Goal: Task Accomplishment & Management: Use online tool/utility

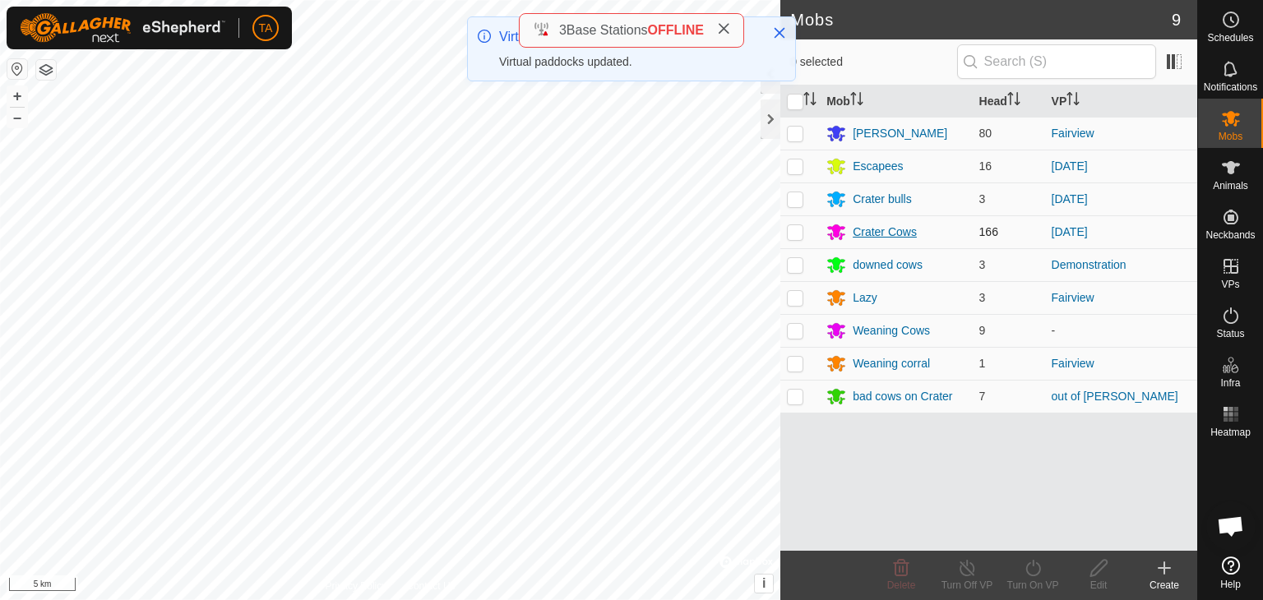
click at [891, 238] on div "Crater Cows" at bounding box center [885, 232] width 64 height 17
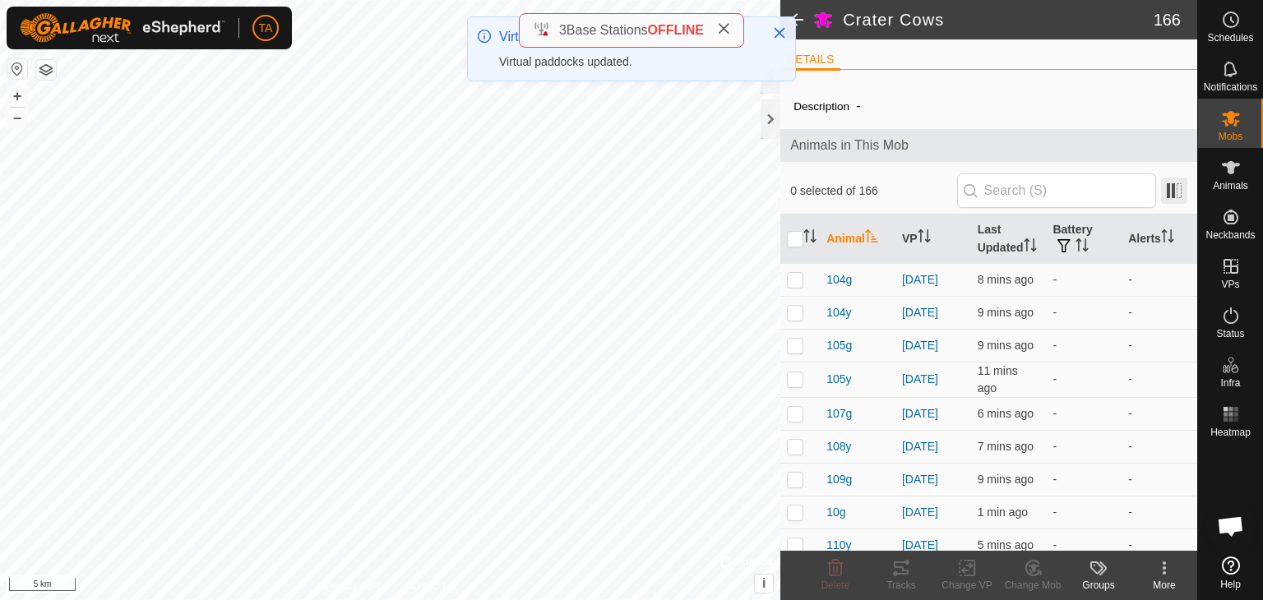
click at [1162, 203] on span at bounding box center [1174, 191] width 26 height 26
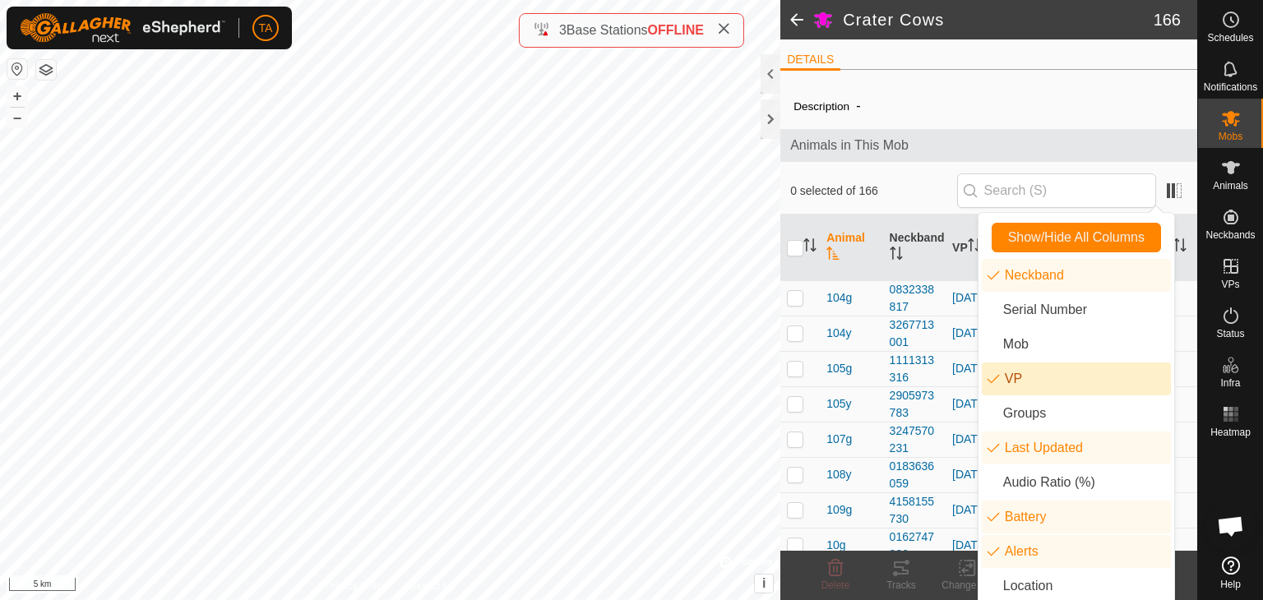
click at [1013, 386] on li "VP" at bounding box center [1076, 379] width 189 height 33
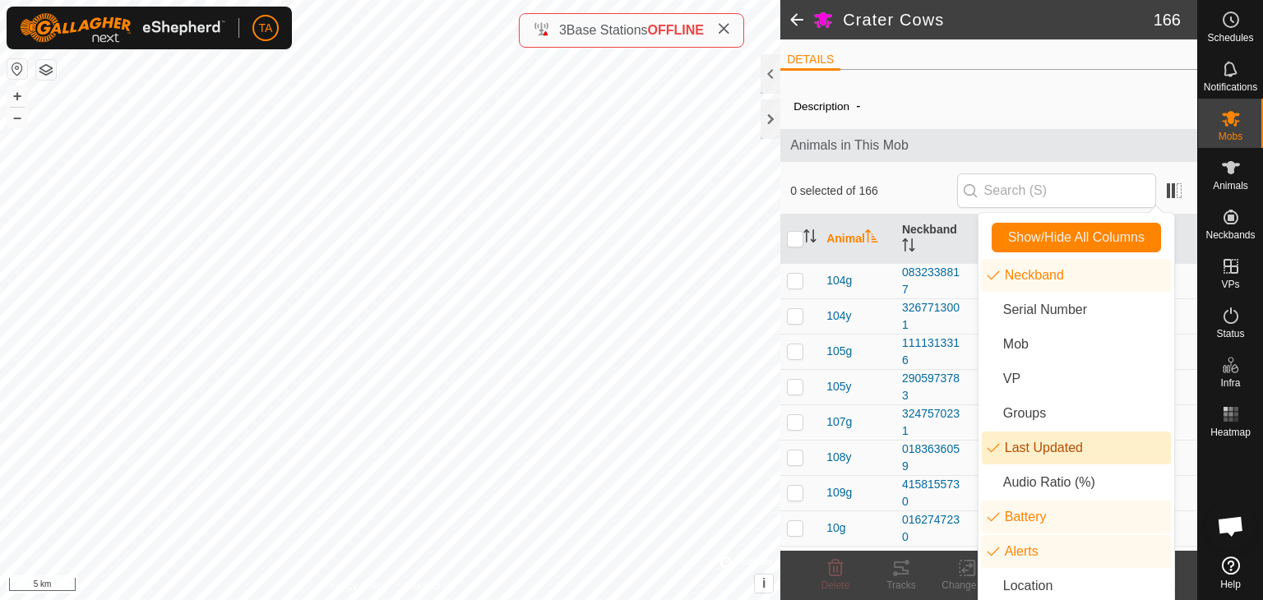
click at [1027, 452] on li "Last Updated" at bounding box center [1076, 448] width 189 height 33
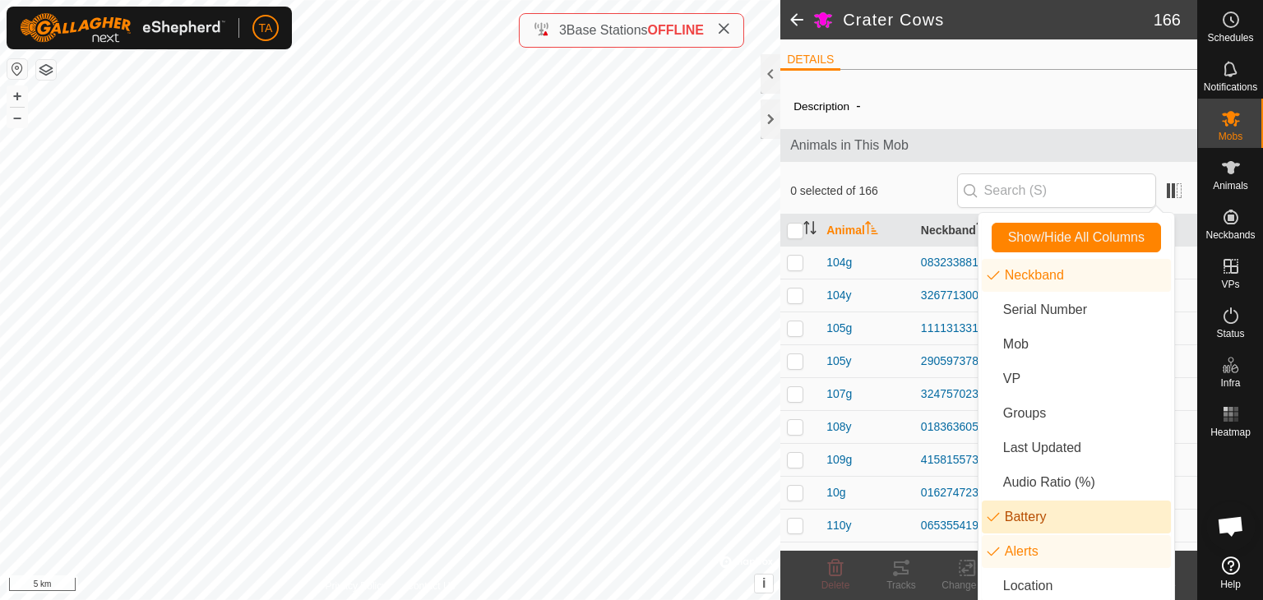
click at [1026, 532] on li "Battery" at bounding box center [1076, 517] width 189 height 33
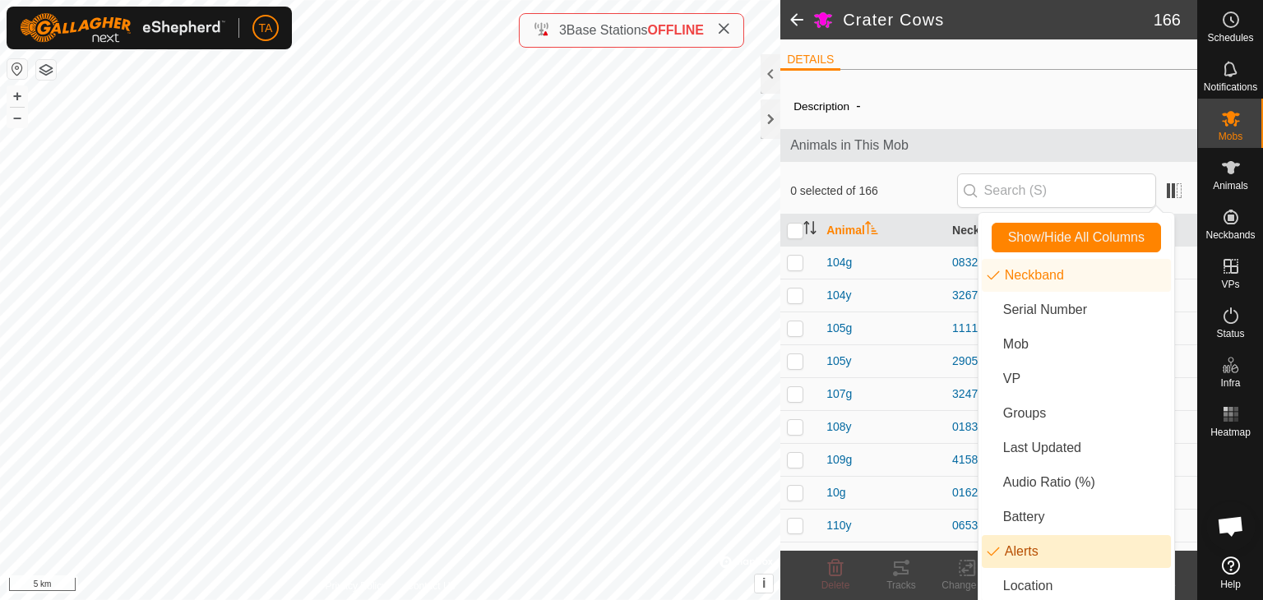
click at [1026, 568] on ul "Neckband Serial Number Mob VP Groups Last Updated Audio Ratio (%) Battery Alert…" at bounding box center [1076, 431] width 189 height 344
click at [1025, 556] on li "Alerts" at bounding box center [1076, 551] width 189 height 33
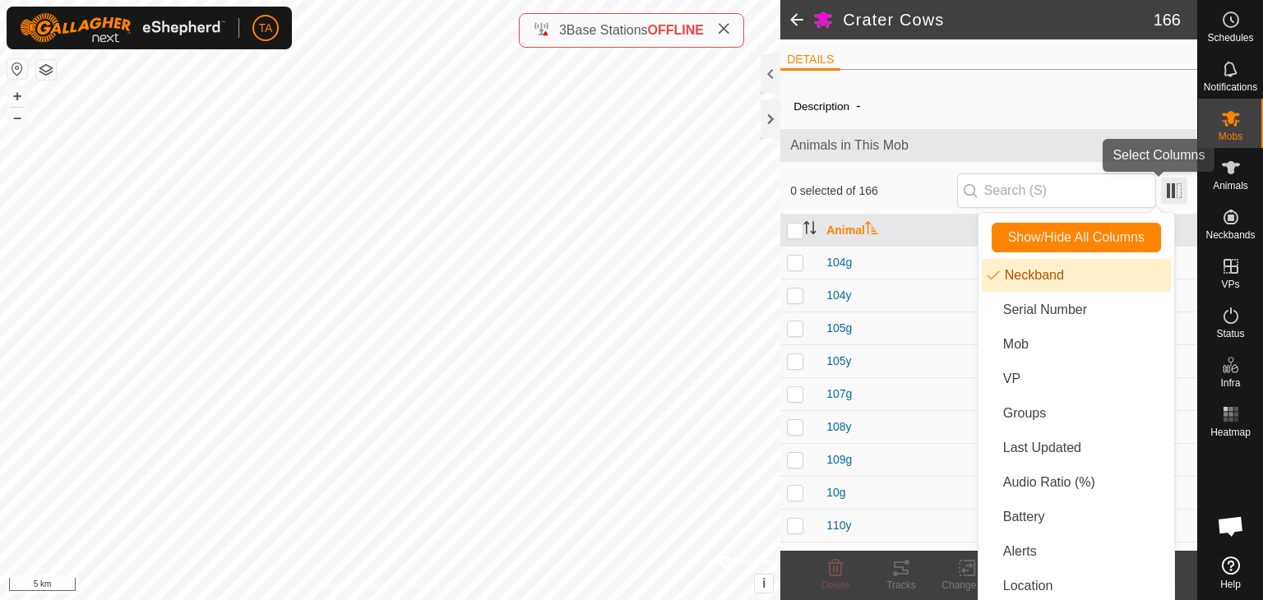
click at [1161, 192] on span at bounding box center [1174, 191] width 26 height 26
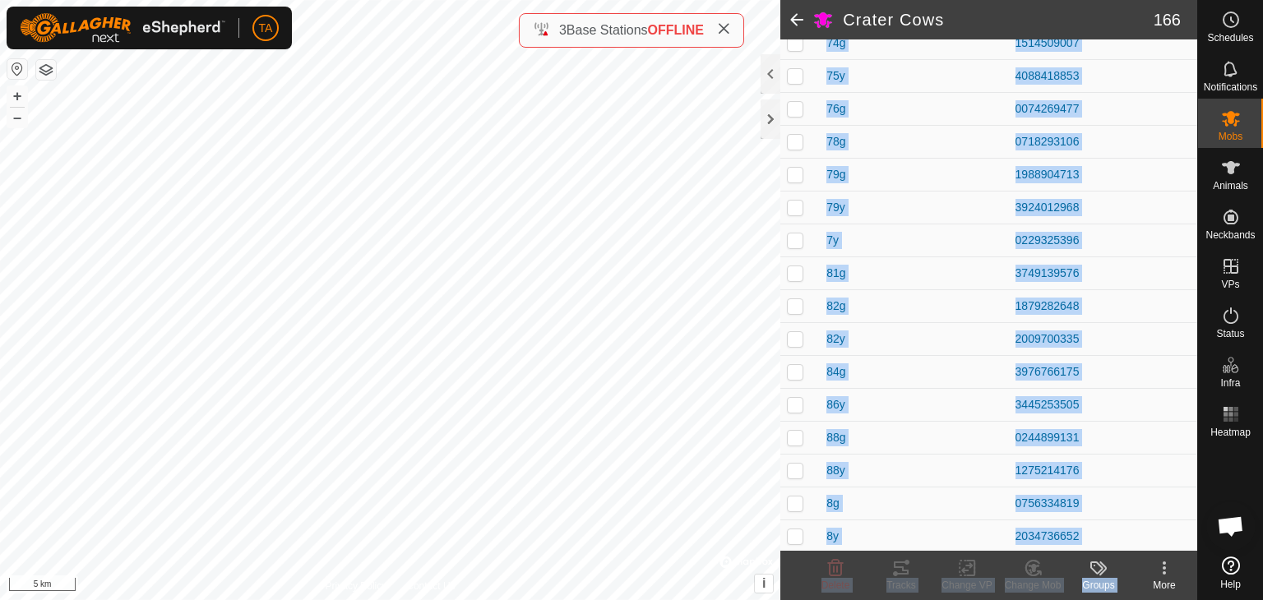
scroll to position [5156, 0]
drag, startPoint x: 822, startPoint y: 258, endPoint x: 1140, endPoint y: 638, distance: 495.7
click at [1140, 600] on html "TA Schedules Notifications Mobs Animals Neckbands VPs Status Infra Heatmap Help…" at bounding box center [631, 300] width 1263 height 600
click at [1111, 519] on td "0931329943" at bounding box center [1103, 535] width 188 height 33
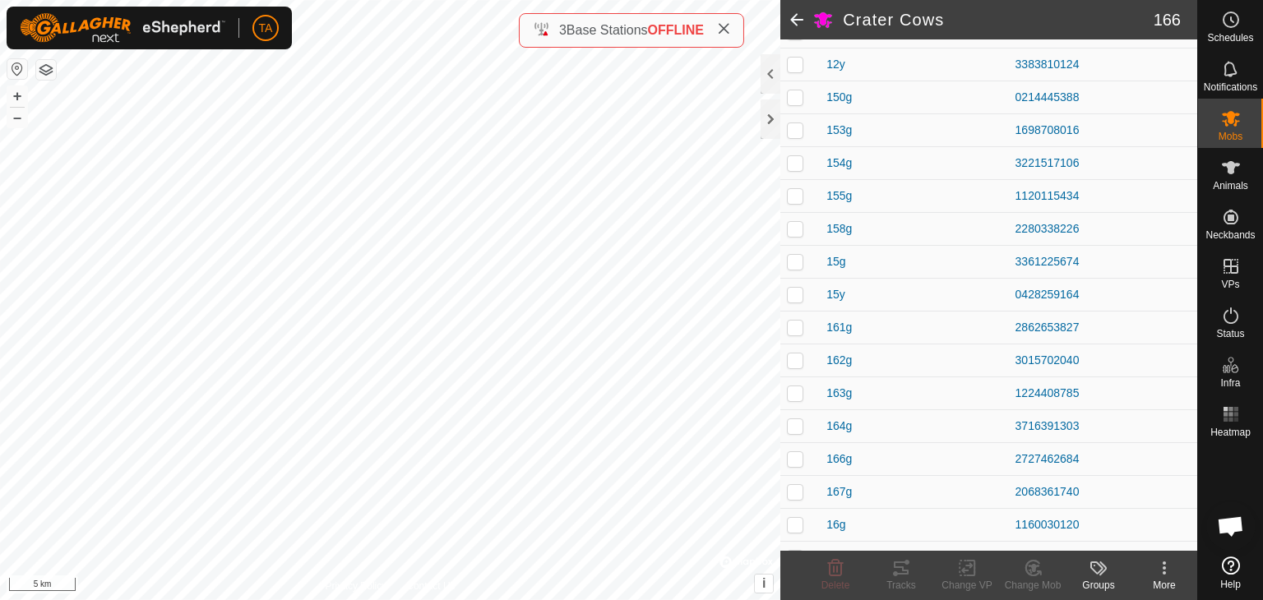
scroll to position [0, 0]
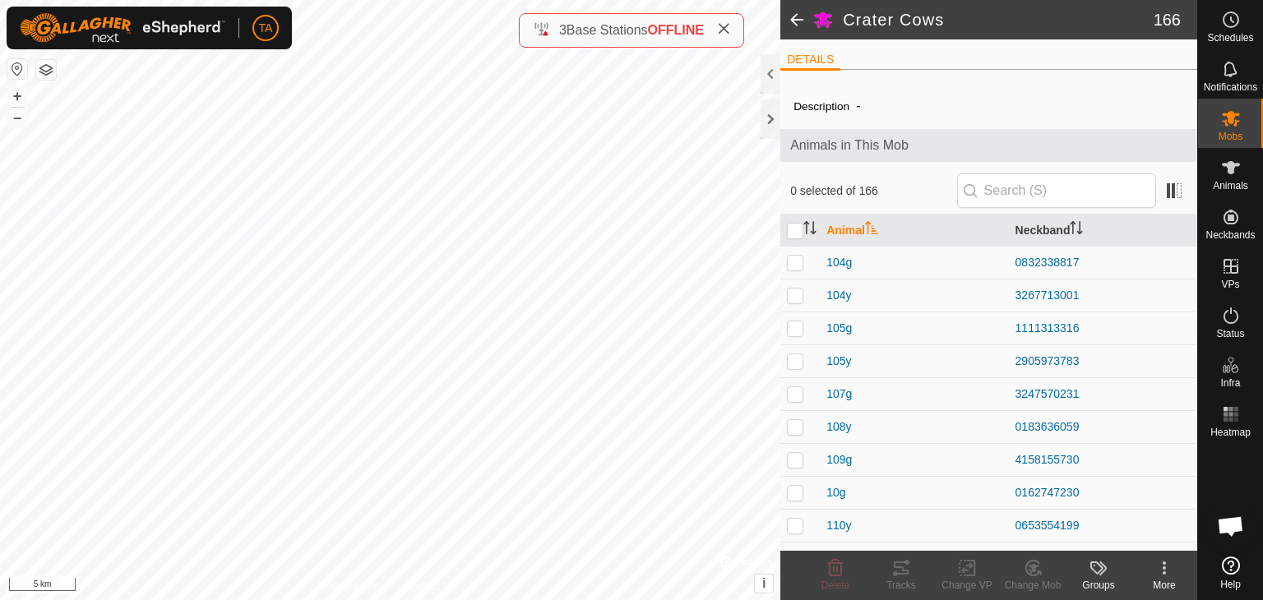
drag, startPoint x: 1079, startPoint y: 528, endPoint x: 823, endPoint y: 262, distance: 369.4
copy tbody "104g 0832338817 104y 3267713001 105g 1111313316 105y 2905973783 107g 3247570231…"
click at [803, 19] on span at bounding box center [797, 19] width 33 height 39
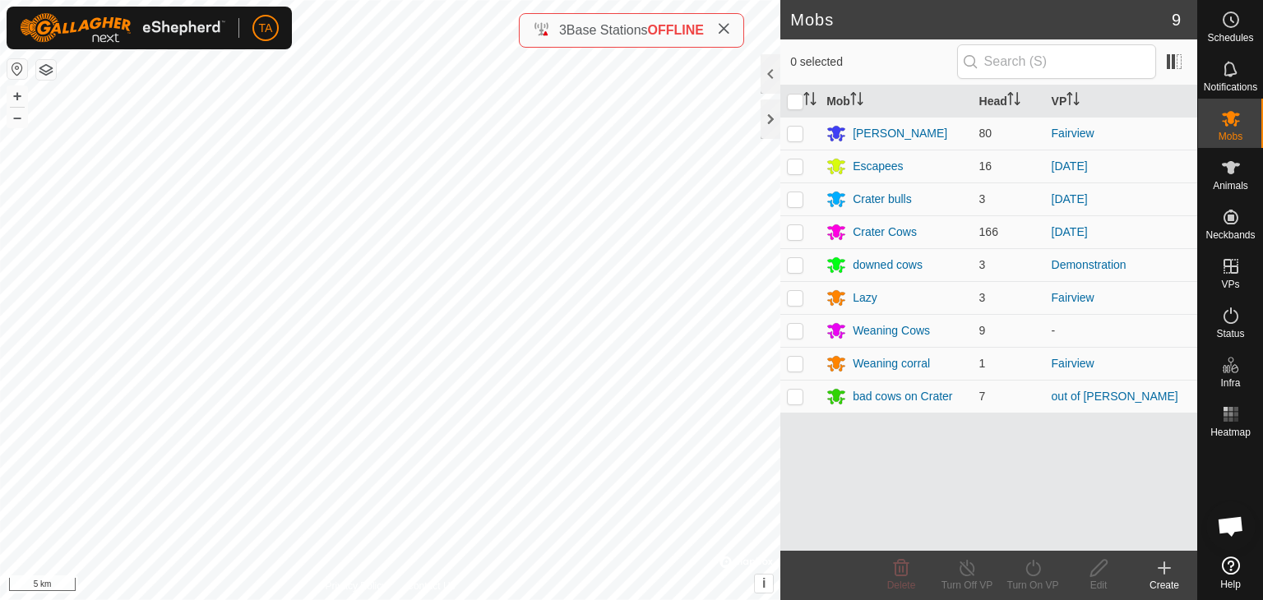
click at [796, 26] on h2 "Mobs" at bounding box center [981, 20] width 382 height 20
click at [797, 16] on h2 "Mobs" at bounding box center [981, 20] width 382 height 20
drag, startPoint x: 1231, startPoint y: 173, endPoint x: 1242, endPoint y: 123, distance: 50.7
click at [1231, 173] on icon at bounding box center [1231, 167] width 18 height 13
click at [1242, 123] on es-mob-svg-icon at bounding box center [1232, 118] width 30 height 26
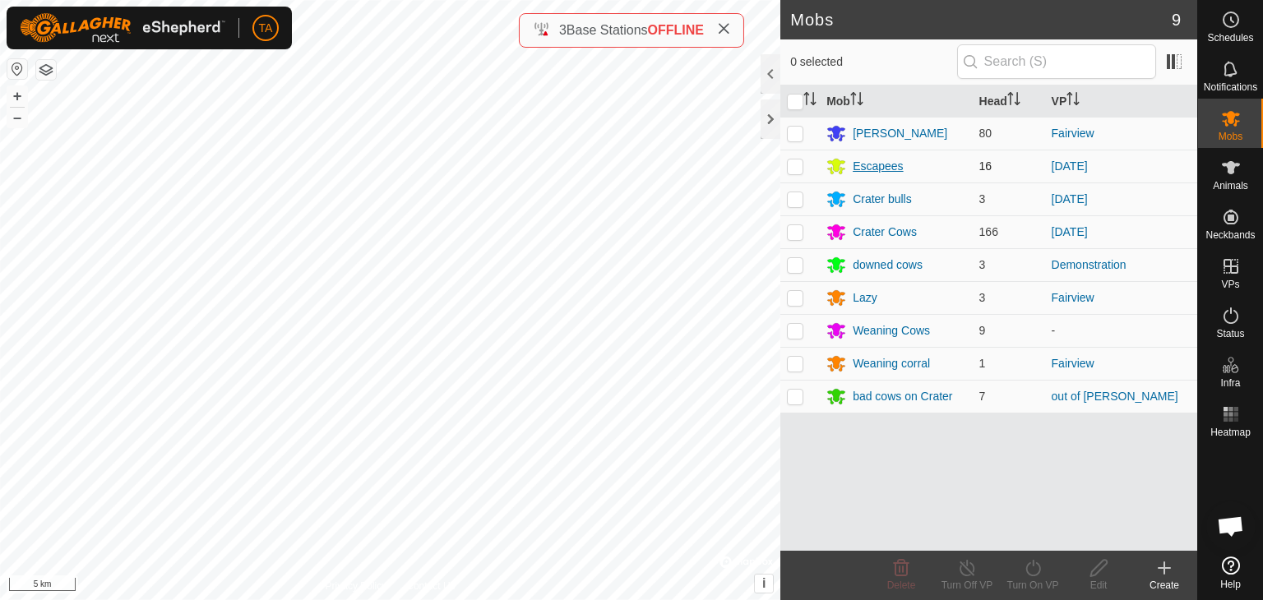
click at [866, 159] on div "Escapees" at bounding box center [878, 166] width 50 height 17
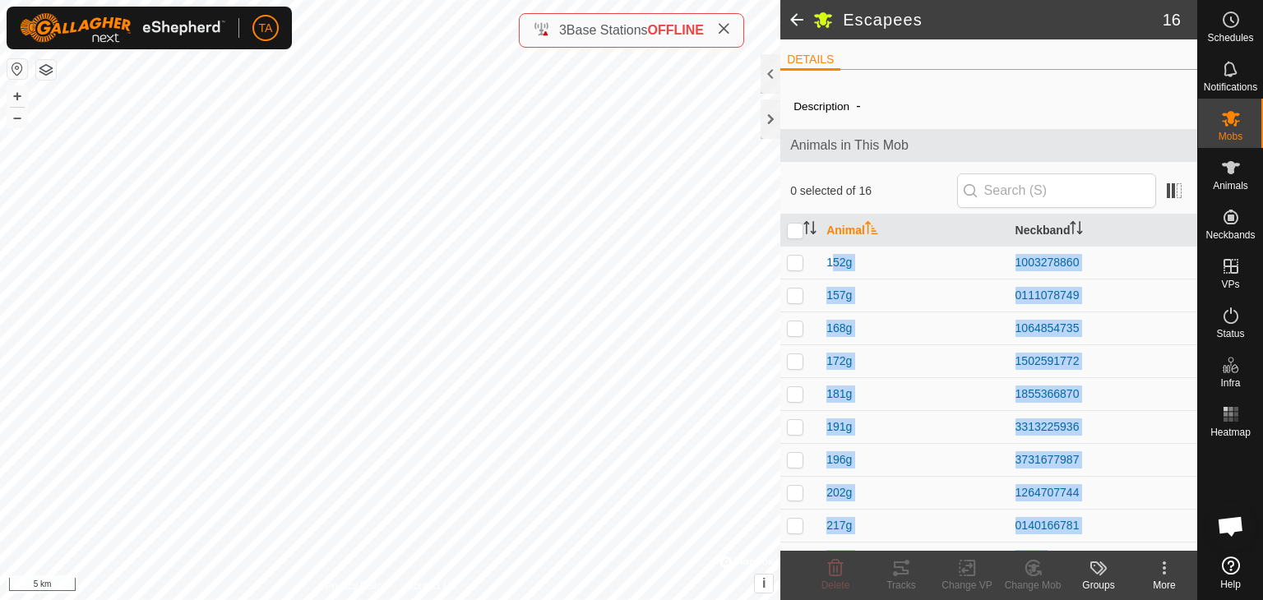
scroll to position [220, 0]
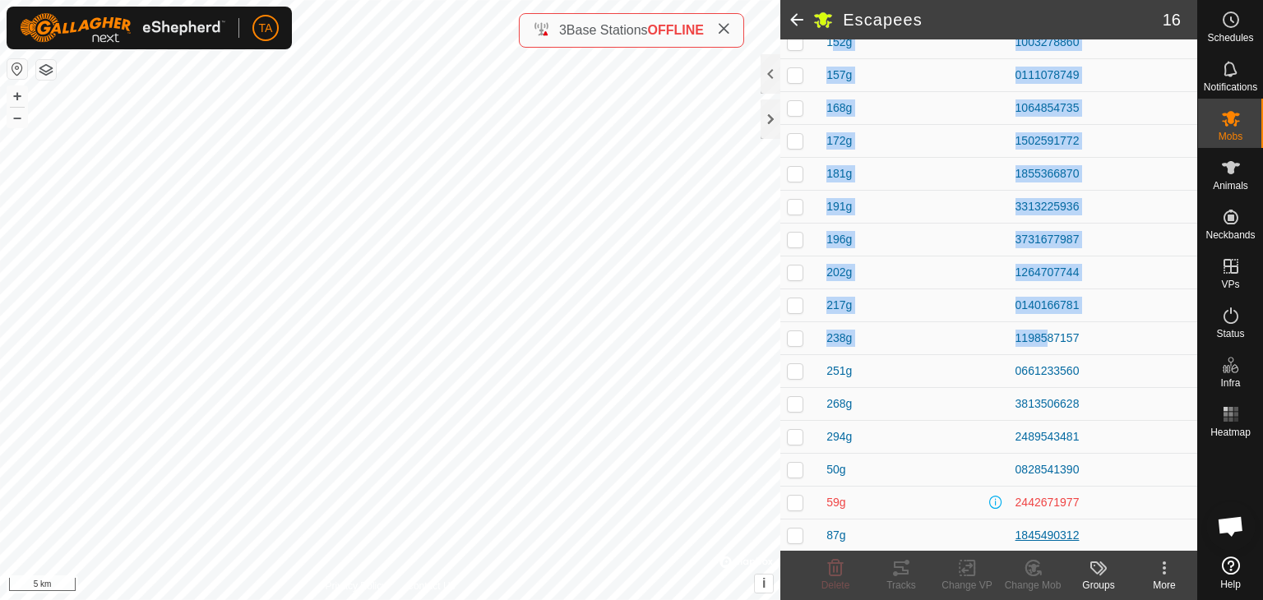
drag, startPoint x: 823, startPoint y: 257, endPoint x: 1084, endPoint y: 532, distance: 379.3
click at [1084, 532] on tbody "152g 1003278860 157g 0111078749 168g 1064854735 172g 1502591772 181g 1855366870…" at bounding box center [989, 288] width 417 height 526
copy tbody "152g 1003278860 157g 0111078749 168g 1064854735 172g 1502591772 181g 1855366870…"
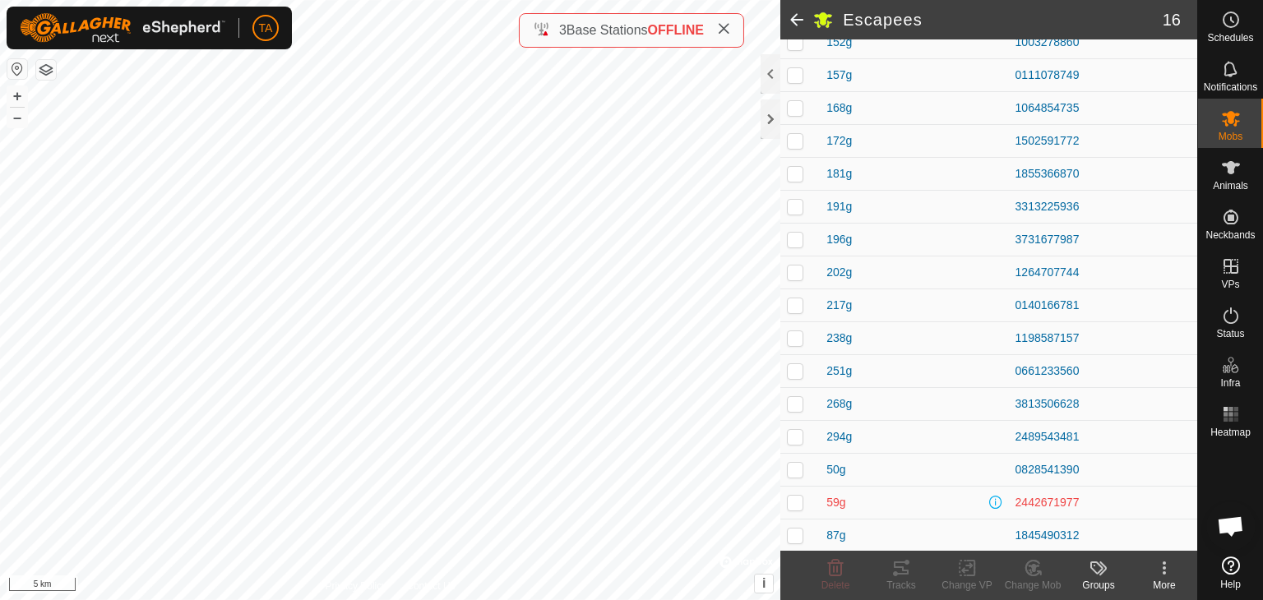
click at [799, 21] on span at bounding box center [797, 19] width 33 height 39
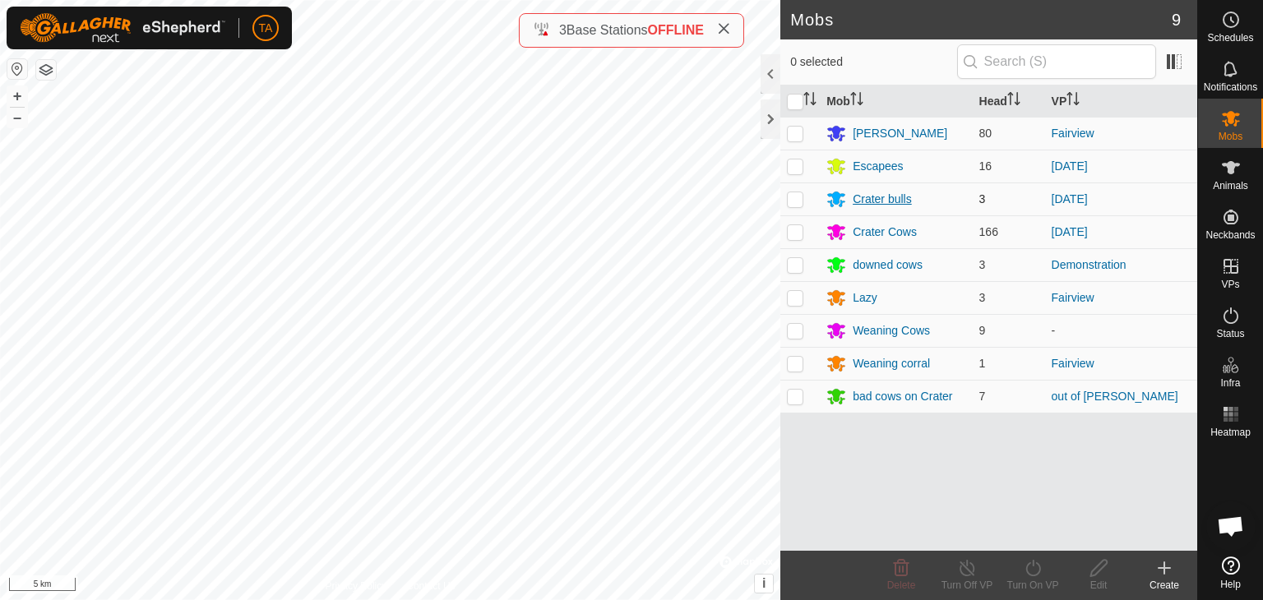
click at [874, 201] on div "Crater bulls" at bounding box center [882, 199] width 59 height 17
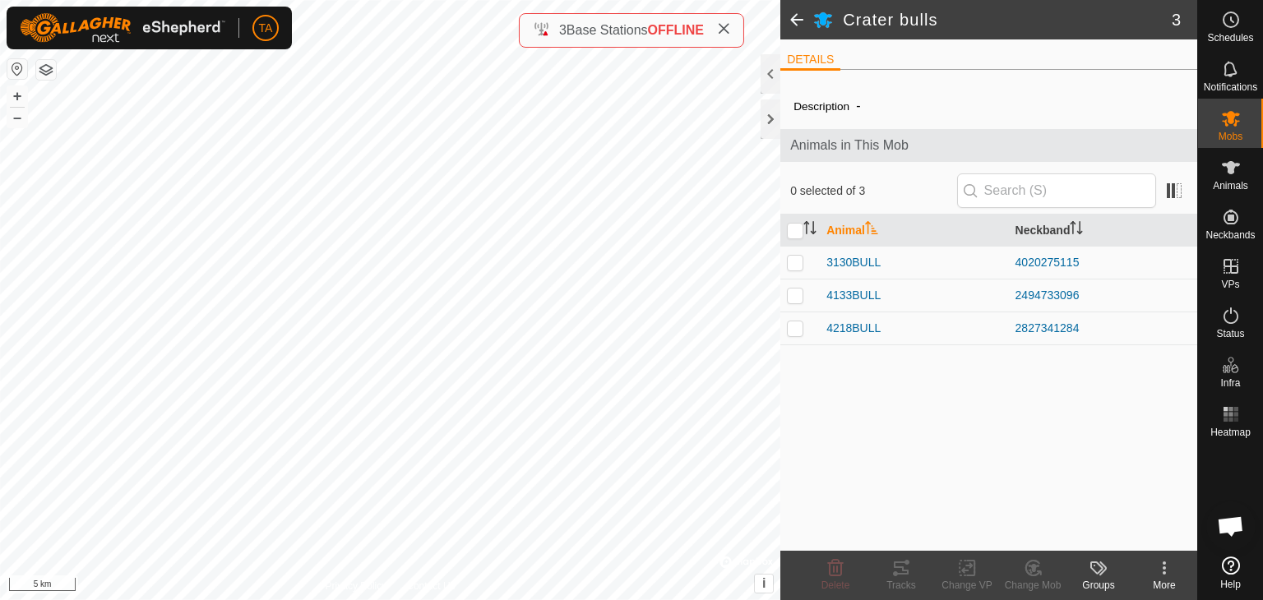
click at [793, 14] on span at bounding box center [797, 19] width 33 height 39
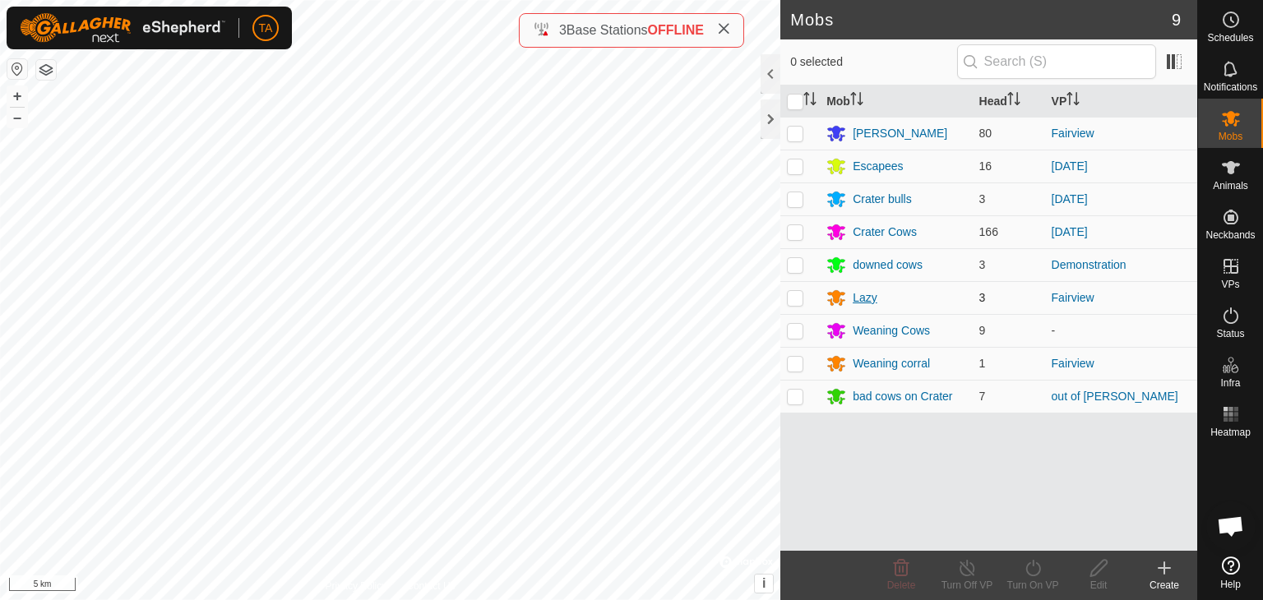
click at [865, 297] on div "Lazy" at bounding box center [865, 298] width 25 height 17
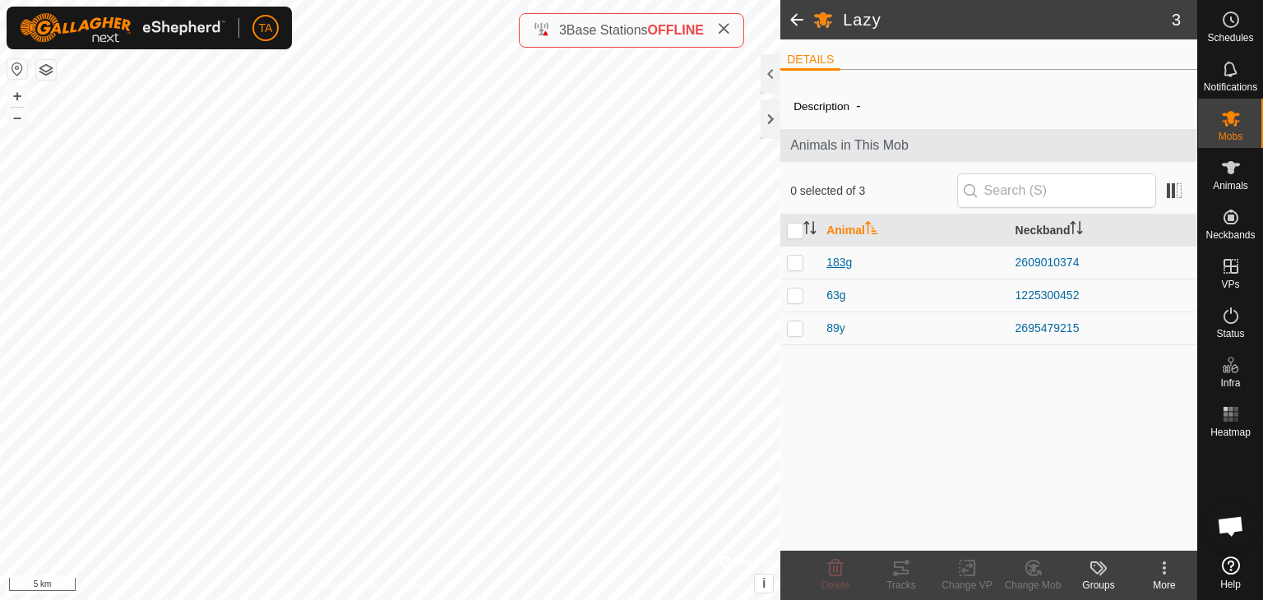
drag, startPoint x: 1083, startPoint y: 330, endPoint x: 826, endPoint y: 261, distance: 265.8
click at [826, 261] on tbody "183g 2609010374 63g 1225300452 89y 2695479215" at bounding box center [989, 295] width 417 height 99
copy tbody "183g 2609010374 63g 1225300452 89y 2695479215"
click at [800, 24] on span at bounding box center [797, 19] width 33 height 39
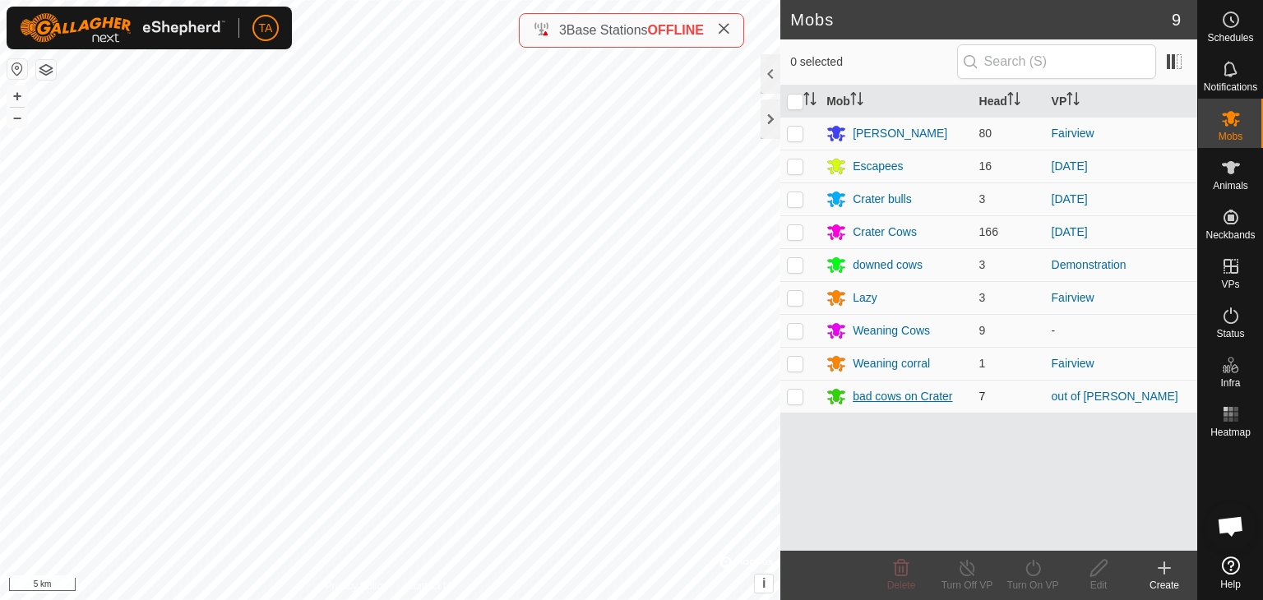
click at [909, 395] on div "bad cows on Crater" at bounding box center [903, 396] width 100 height 17
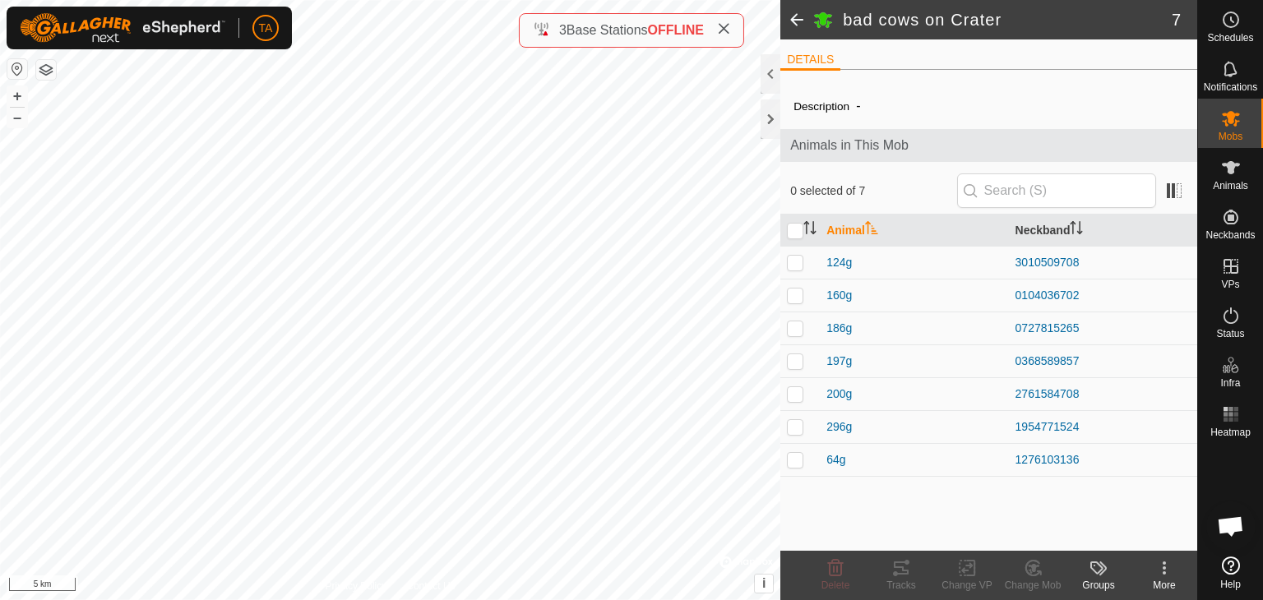
drag, startPoint x: 1101, startPoint y: 458, endPoint x: 823, endPoint y: 253, distance: 346.0
click at [823, 253] on tbody "124g 3010509708 160g 0104036702 186g 0727815265 197g 0368589857 200g 2761584708…" at bounding box center [989, 361] width 417 height 230
copy tbody "124g 3010509708 160g 0104036702 186g 0727815265 197g 0368589857 200g 2761584708…"
click at [790, 23] on span at bounding box center [797, 19] width 33 height 39
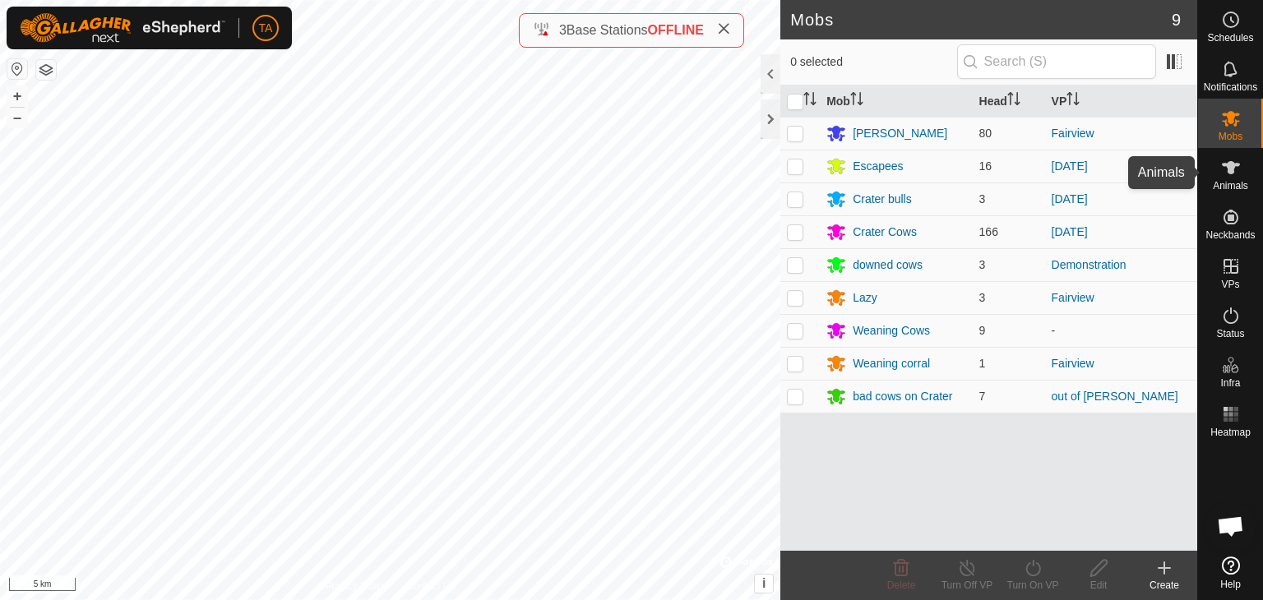
click at [1229, 185] on span "Animals" at bounding box center [1230, 186] width 35 height 10
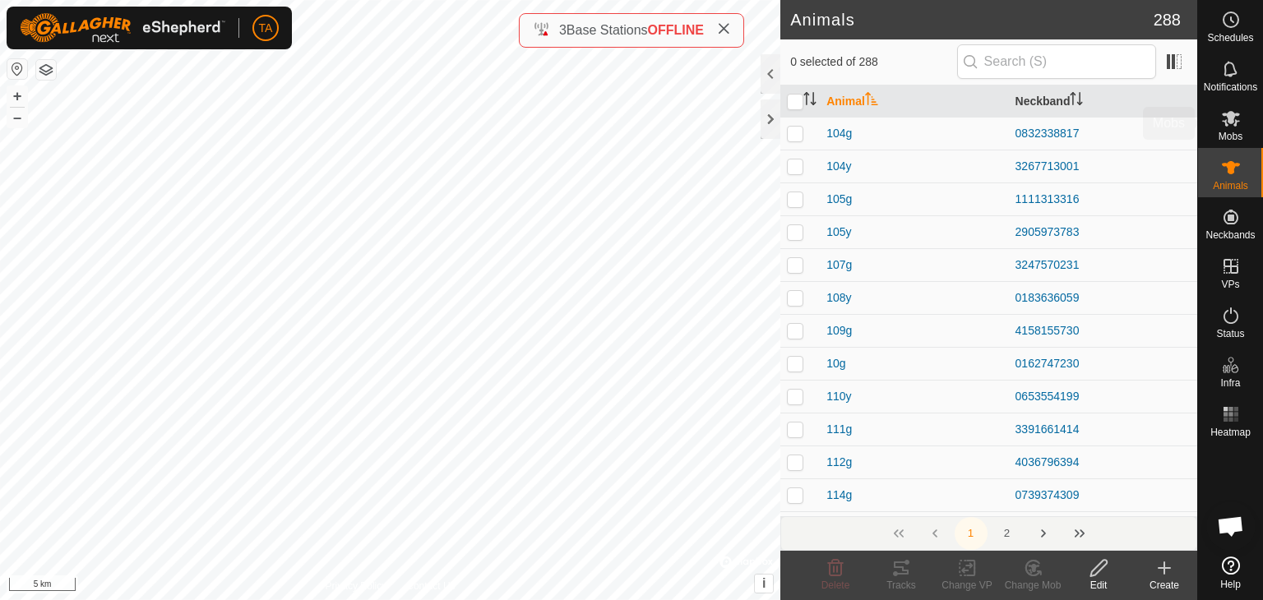
click at [1240, 110] on icon at bounding box center [1232, 119] width 20 height 20
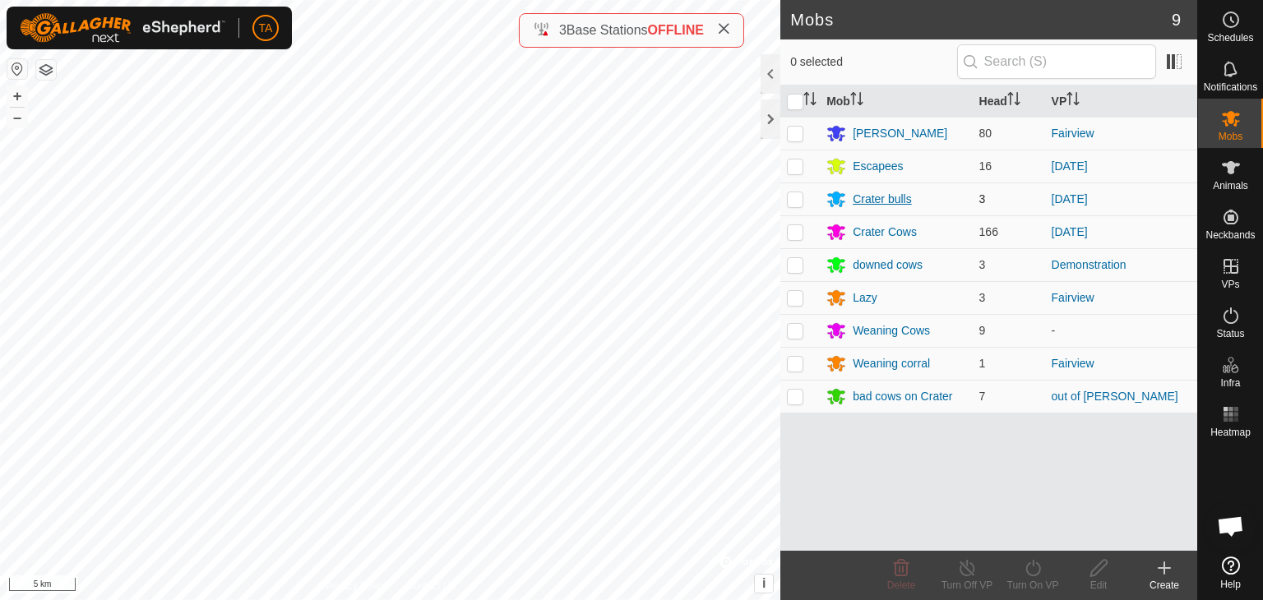
click at [897, 197] on div "Crater bulls" at bounding box center [882, 199] width 59 height 17
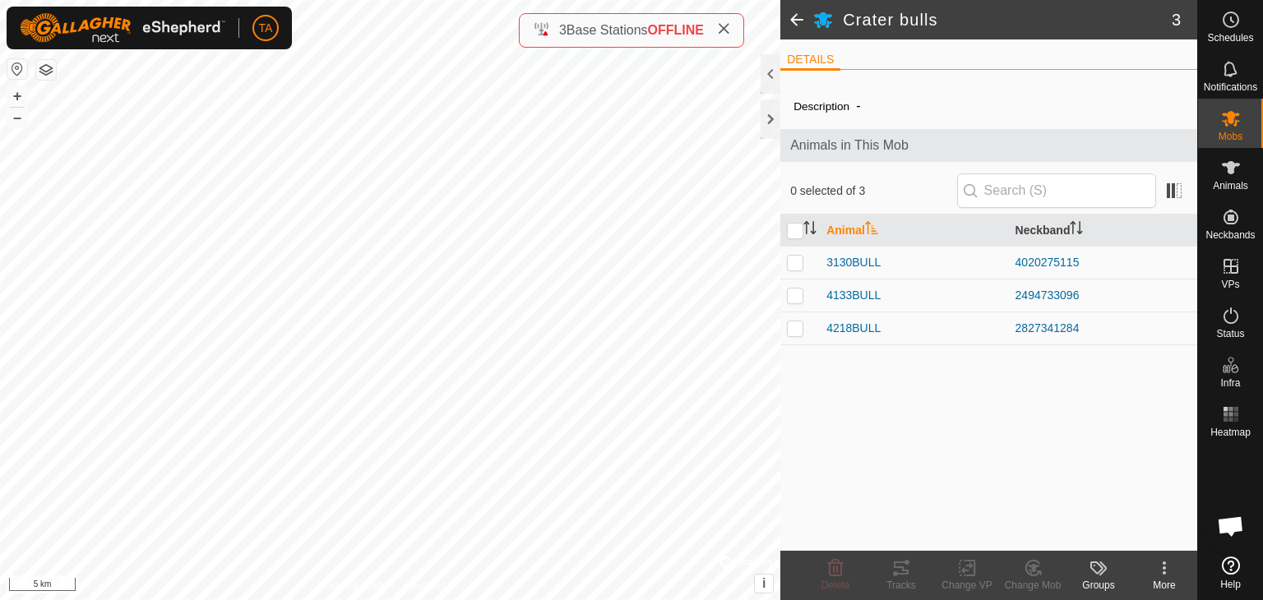
drag, startPoint x: 1086, startPoint y: 324, endPoint x: 822, endPoint y: 254, distance: 273.1
click at [822, 254] on tbody "3130BULL 4020275115 4133BULL 2494733096 4218BULL 2827341284" at bounding box center [989, 295] width 417 height 99
copy tbody "3130BULL 4020275115 4133BULL 2494733096 4218BULL 2827341284"
click at [798, 16] on span at bounding box center [797, 19] width 33 height 39
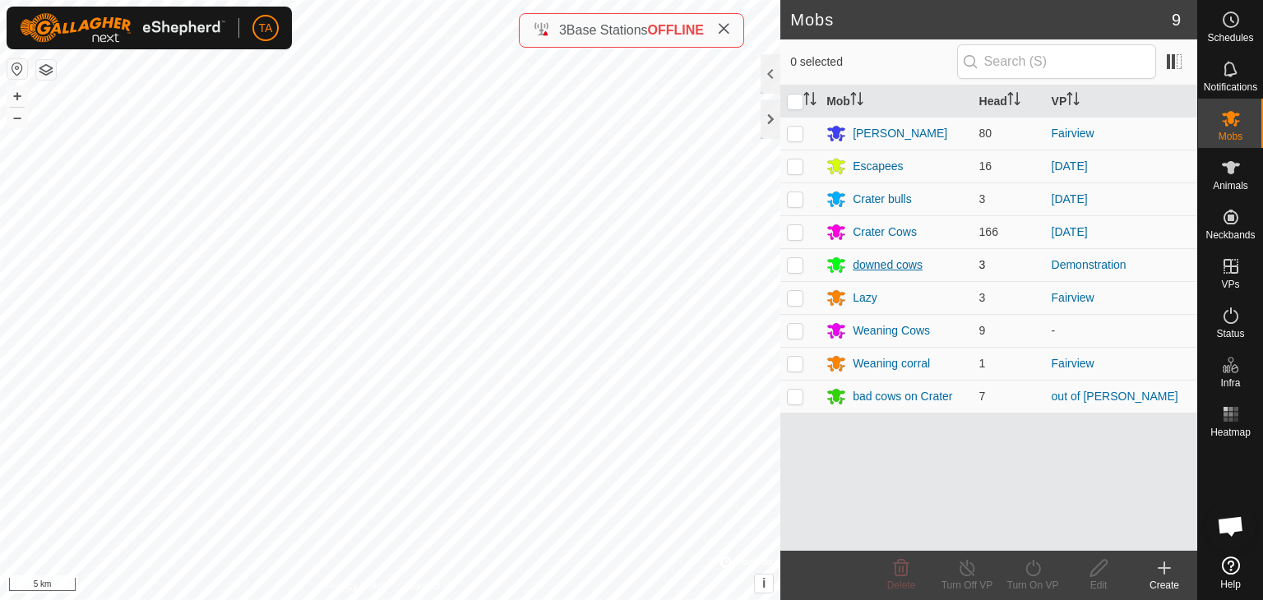
click at [881, 266] on div "downed cows" at bounding box center [888, 265] width 70 height 17
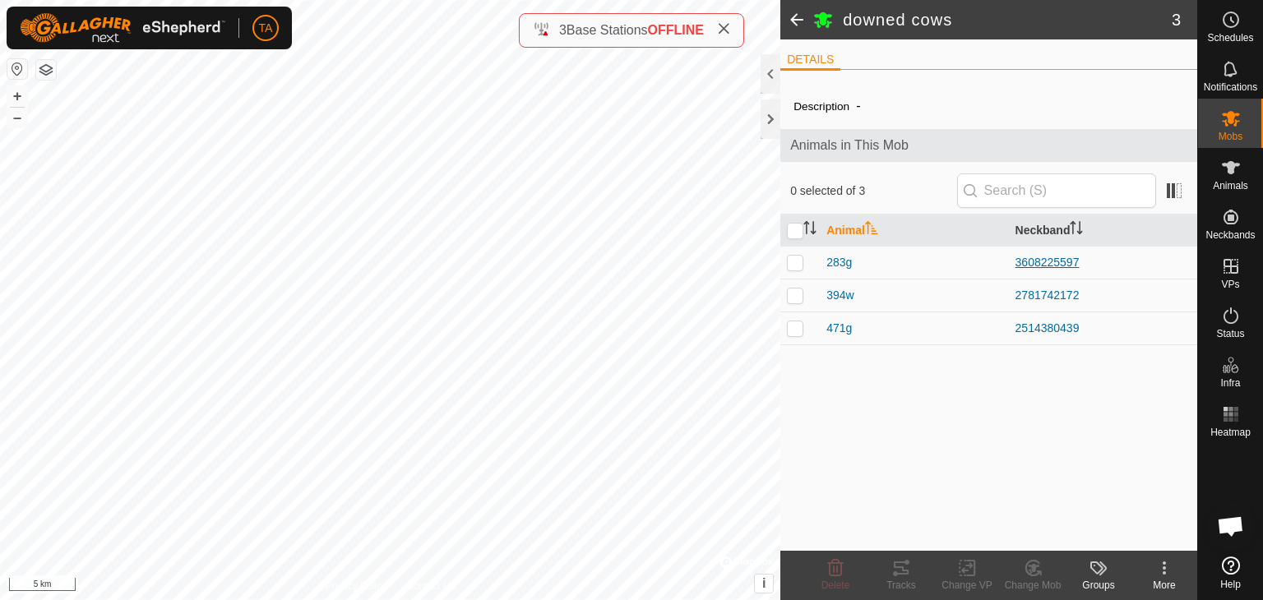
click at [1055, 266] on div "3608225597" at bounding box center [1103, 262] width 175 height 17
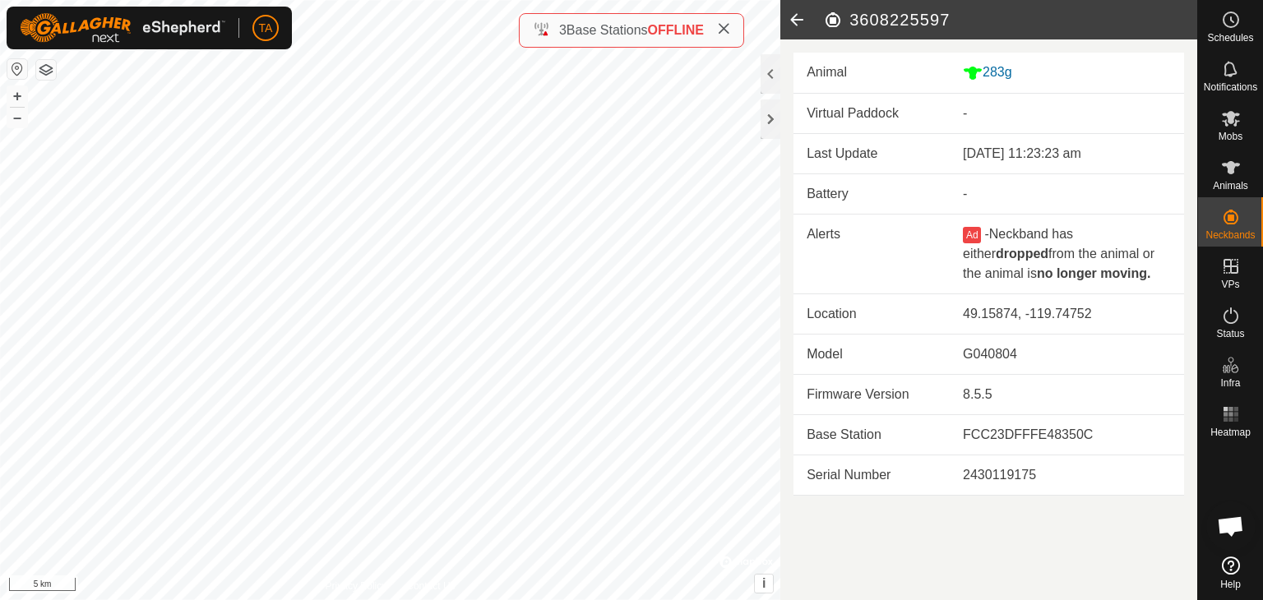
click at [793, 17] on icon at bounding box center [797, 19] width 33 height 39
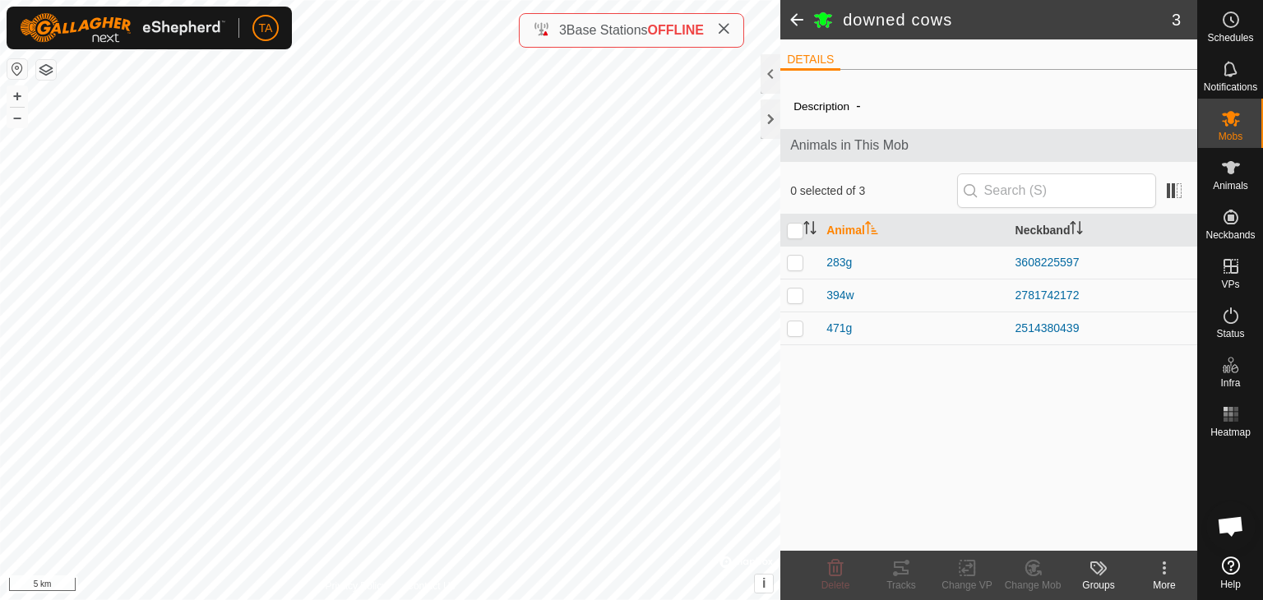
drag, startPoint x: 1091, startPoint y: 260, endPoint x: 813, endPoint y: 257, distance: 278.0
click at [813, 257] on tr "283g 3608225597" at bounding box center [989, 262] width 417 height 33
copy tr "283g 3608225597"
click at [787, 30] on span at bounding box center [797, 19] width 33 height 39
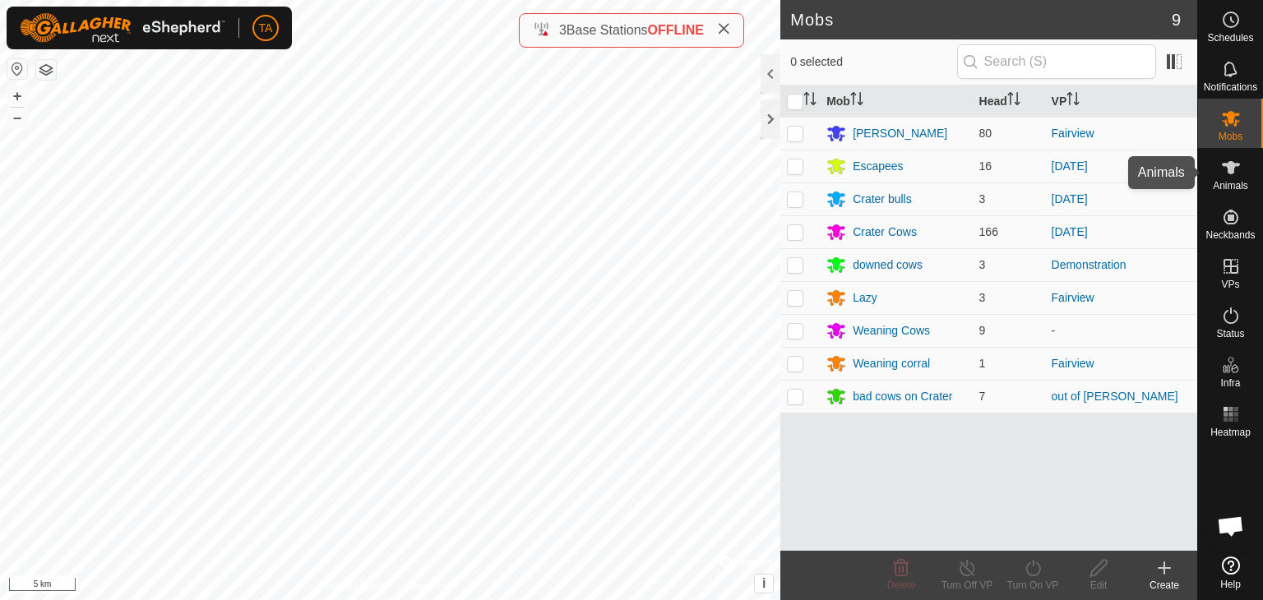
click at [1231, 187] on span "Animals" at bounding box center [1230, 186] width 35 height 10
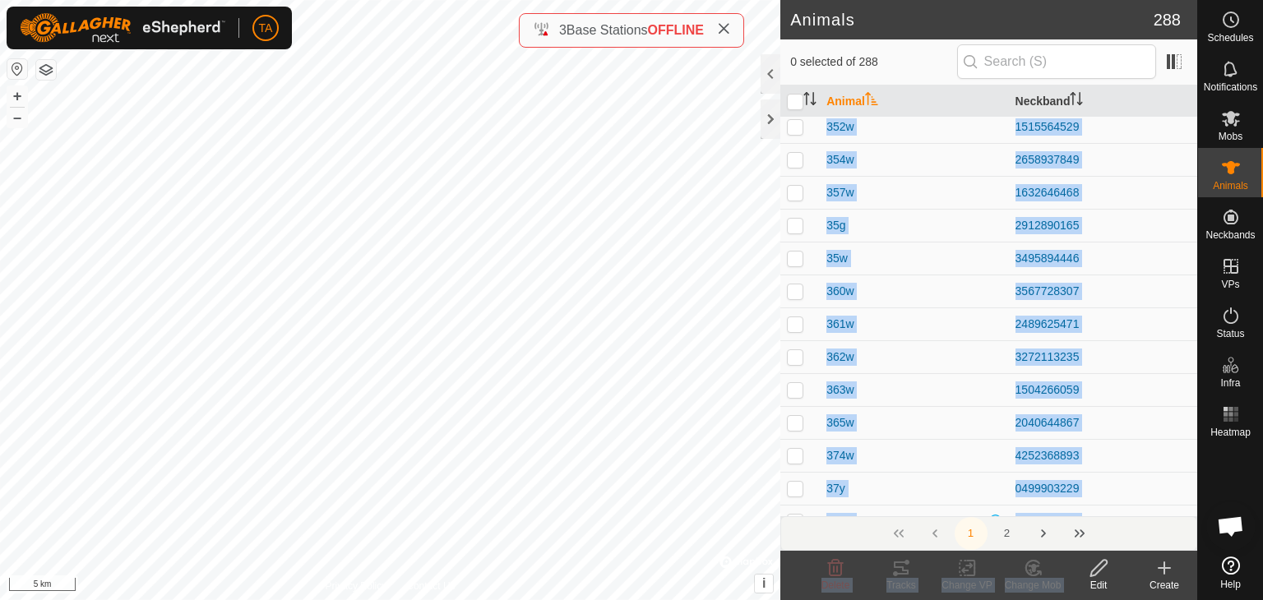
scroll to position [6180, 0]
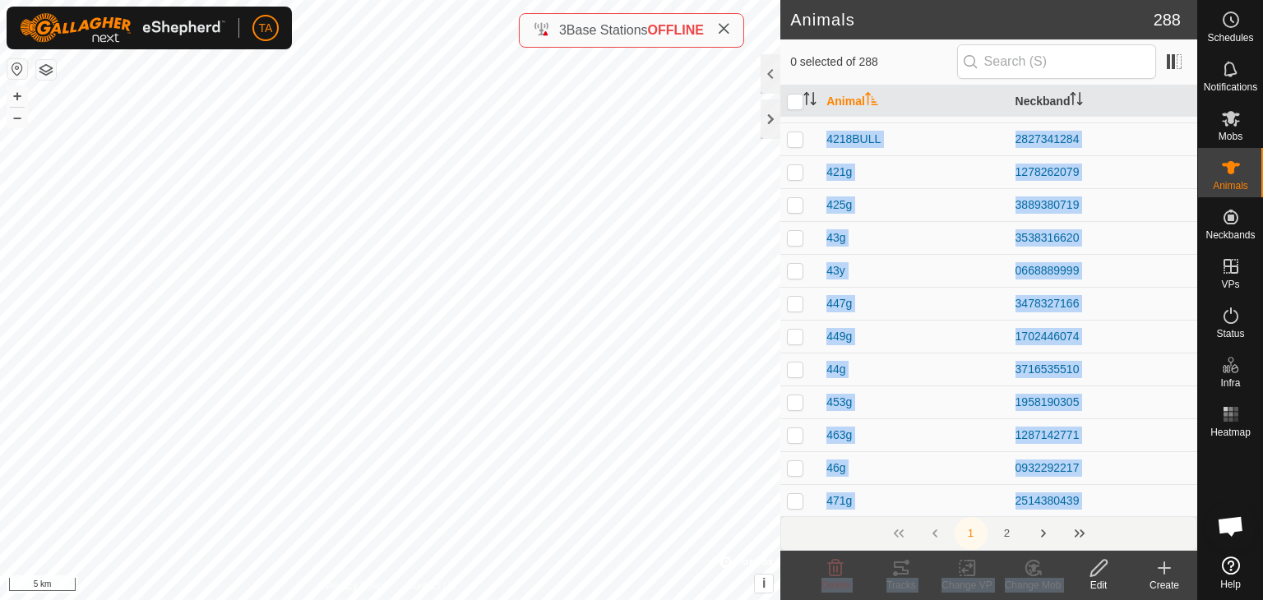
drag, startPoint x: 823, startPoint y: 130, endPoint x: 1092, endPoint y: 590, distance: 532.7
click at [1092, 590] on article "Animals 288 0 selected of 288 Animal Neckband 104g 0832338817 104y 3267713001 1…" at bounding box center [989, 300] width 417 height 600
copy article "104g 0832338817 104y 3267713001 105g 1111313316 105y 2905973783 107g 3247570231…"
click at [1045, 531] on button "Next Page" at bounding box center [1043, 533] width 33 height 33
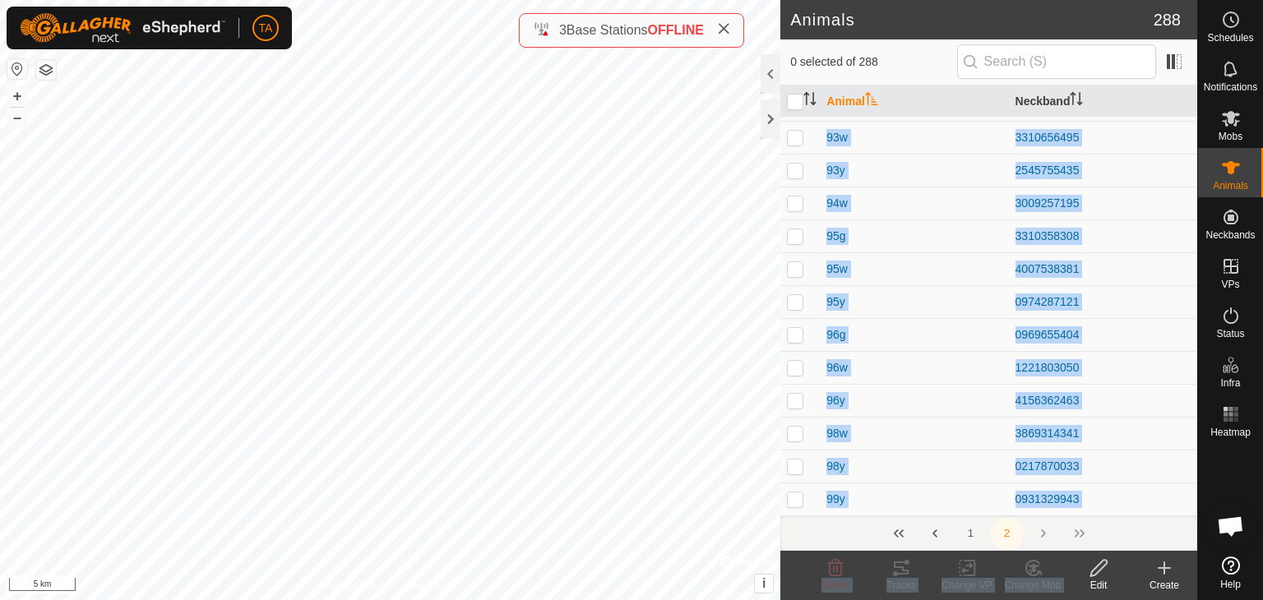
scroll to position [0, 0]
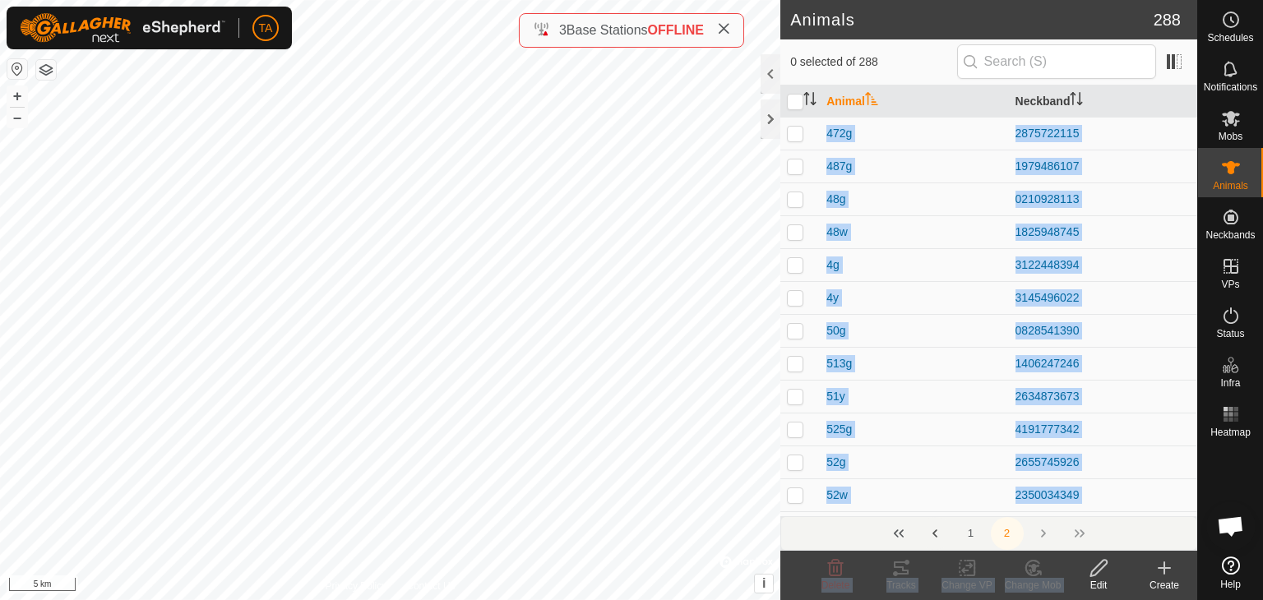
click at [938, 534] on button "Previous Page" at bounding box center [935, 533] width 33 height 33
click at [1045, 531] on button "Next Page" at bounding box center [1043, 533] width 33 height 33
click at [1126, 341] on td "0828541390" at bounding box center [1103, 330] width 188 height 33
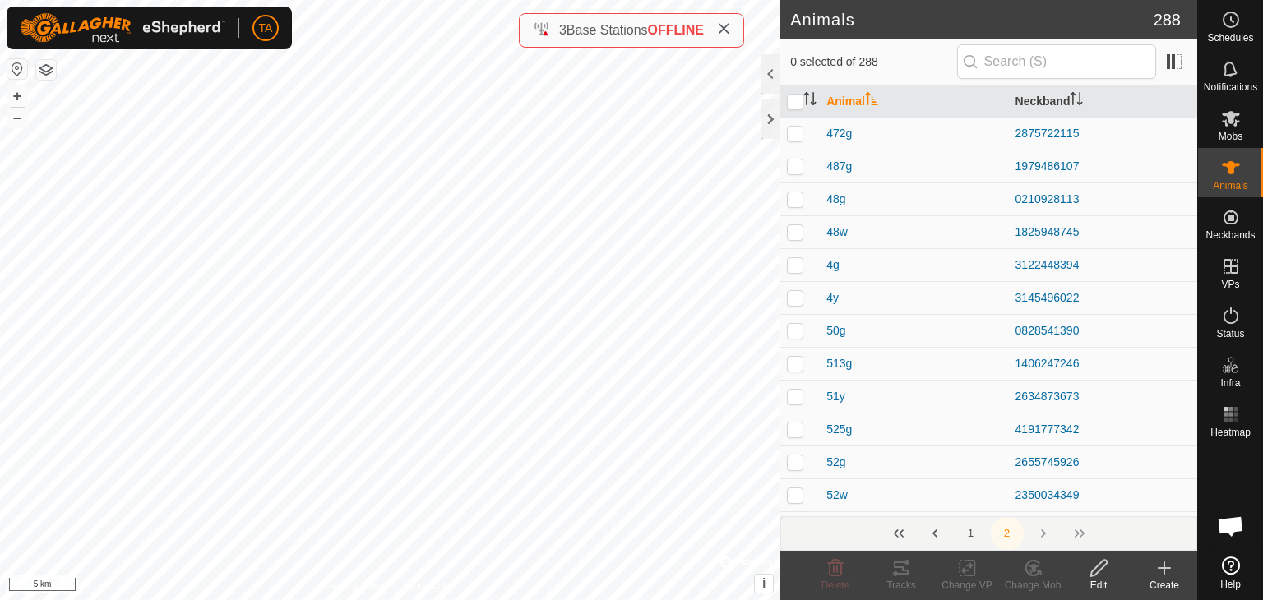
click at [969, 534] on button "1" at bounding box center [971, 533] width 33 height 33
click at [1002, 534] on button "2" at bounding box center [1007, 533] width 33 height 33
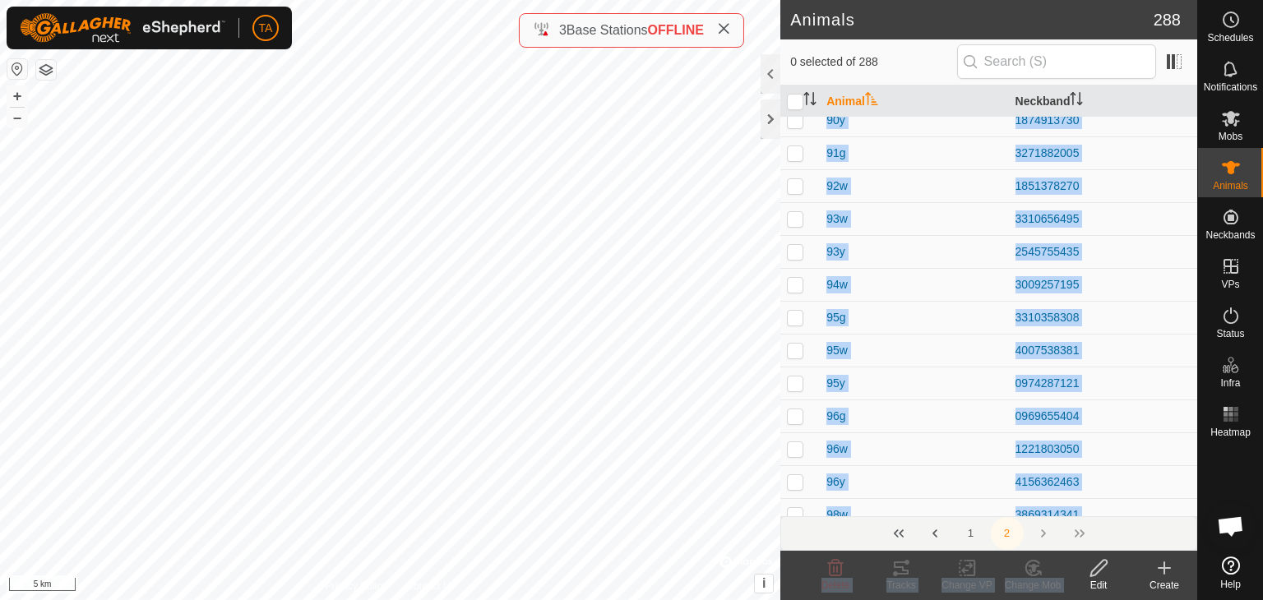
scroll to position [2495, 0]
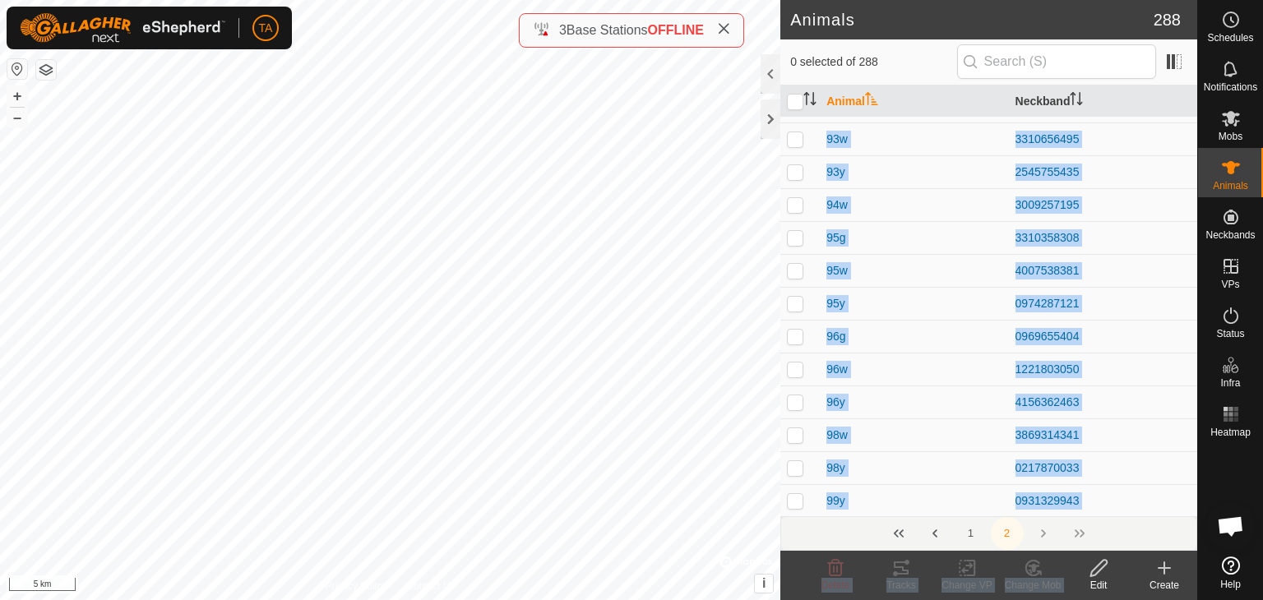
drag, startPoint x: 823, startPoint y: 129, endPoint x: 1085, endPoint y: 568, distance: 511.2
click at [1085, 568] on article "Animals 288 0 selected of 288 Animal Neckband 472g 2875722115 487g 1979486107 4…" at bounding box center [989, 300] width 417 height 600
copy article "472g 2875722115 487g 1979486107 48g 0210928113 48w 1825948745 4g 3122448394 4y …"
click at [1049, 65] on input "text" at bounding box center [1056, 61] width 199 height 35
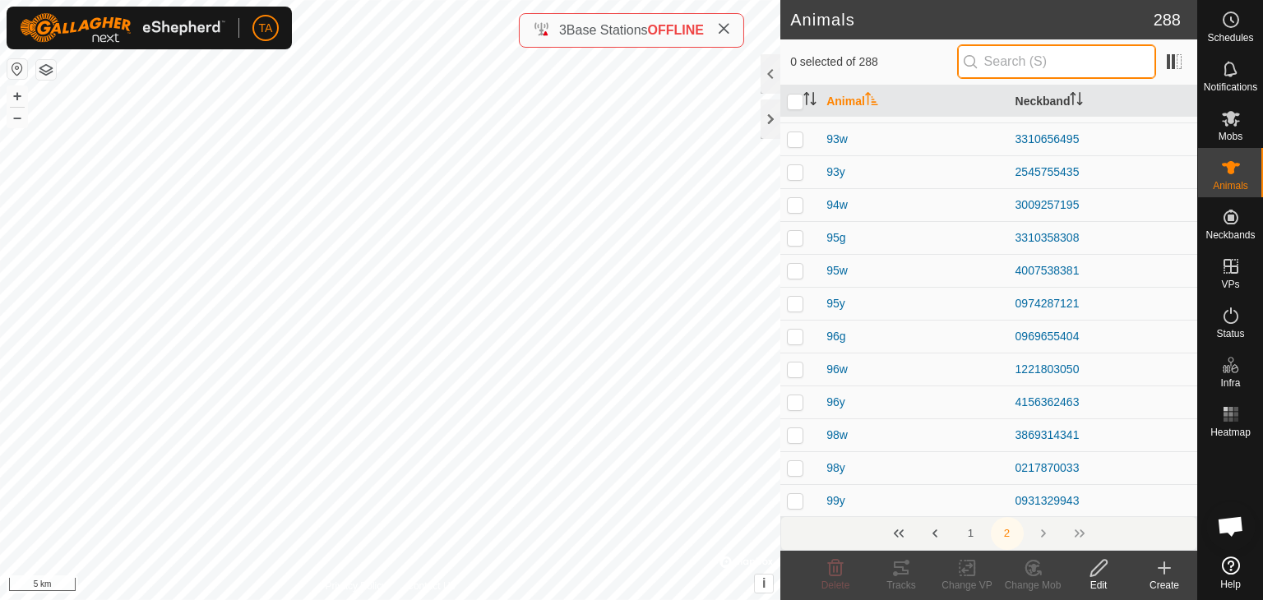
paste input "989166503"
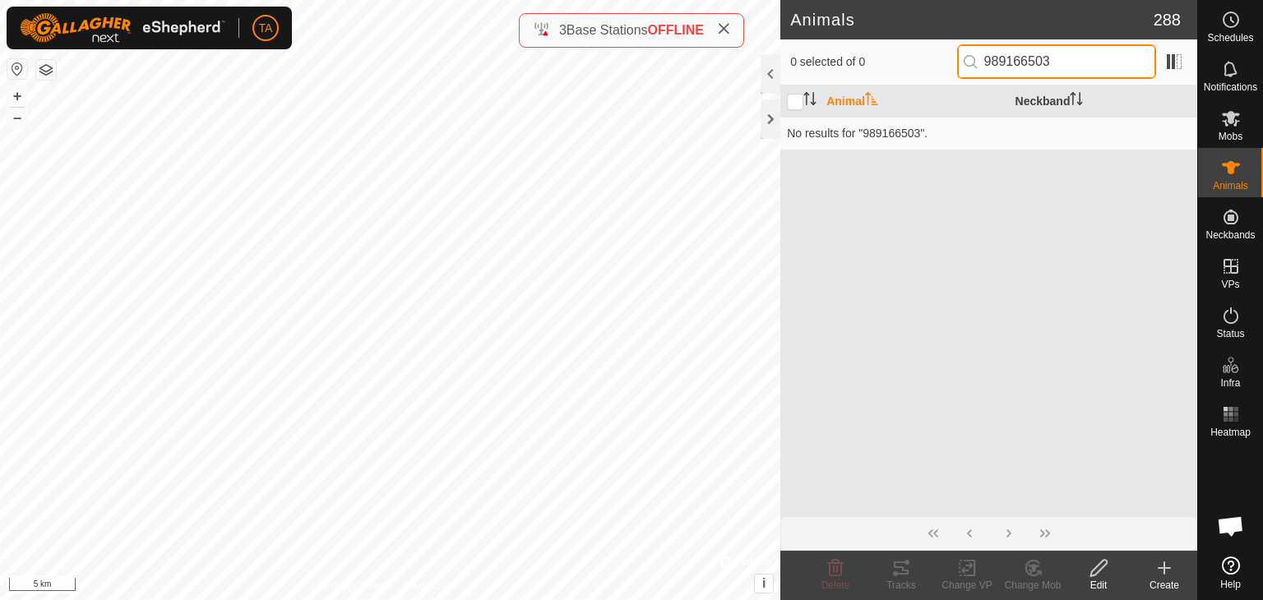
click at [990, 59] on input "989166503" at bounding box center [1056, 61] width 199 height 35
drag, startPoint x: 1065, startPoint y: 65, endPoint x: 1018, endPoint y: 62, distance: 47.8
click at [1017, 61] on input "0989166503" at bounding box center [1056, 61] width 199 height 35
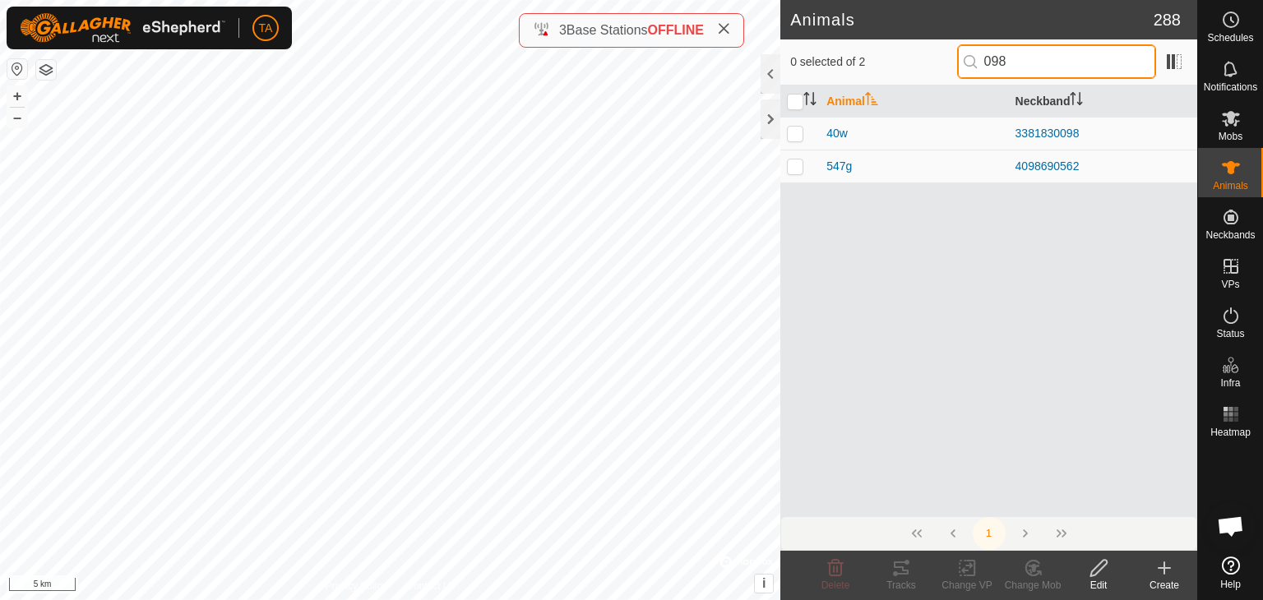
type input "098"
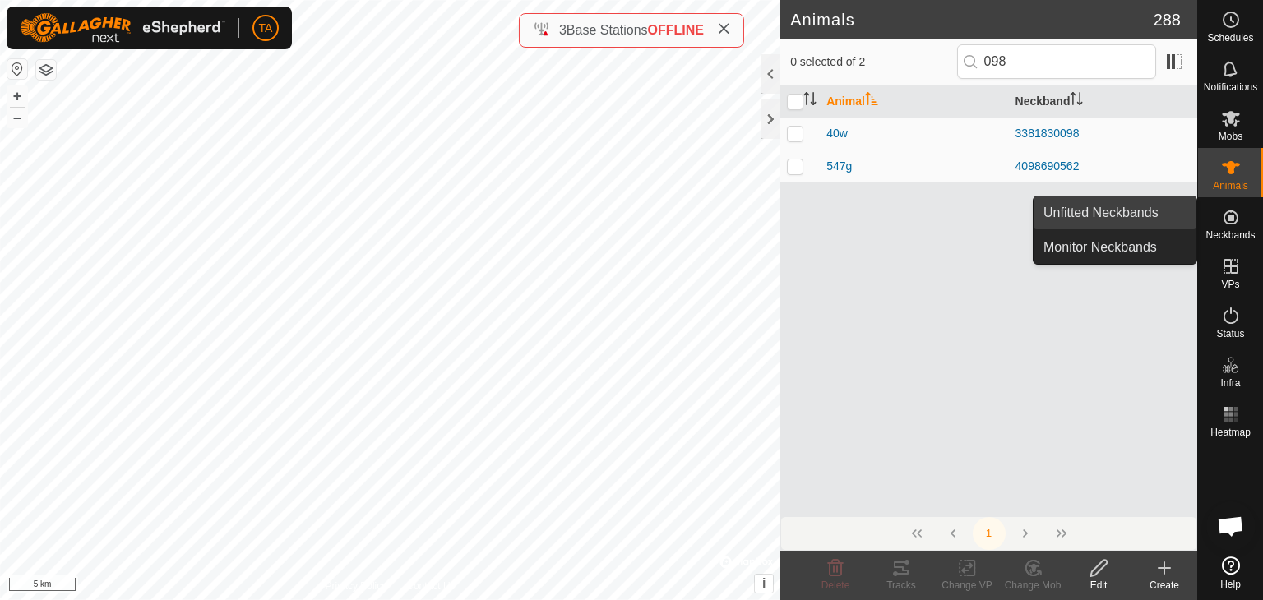
drag, startPoint x: 1112, startPoint y: 220, endPoint x: 1109, endPoint y: 211, distance: 9.6
click at [1112, 220] on link "Unfitted Neckbands" at bounding box center [1115, 213] width 163 height 33
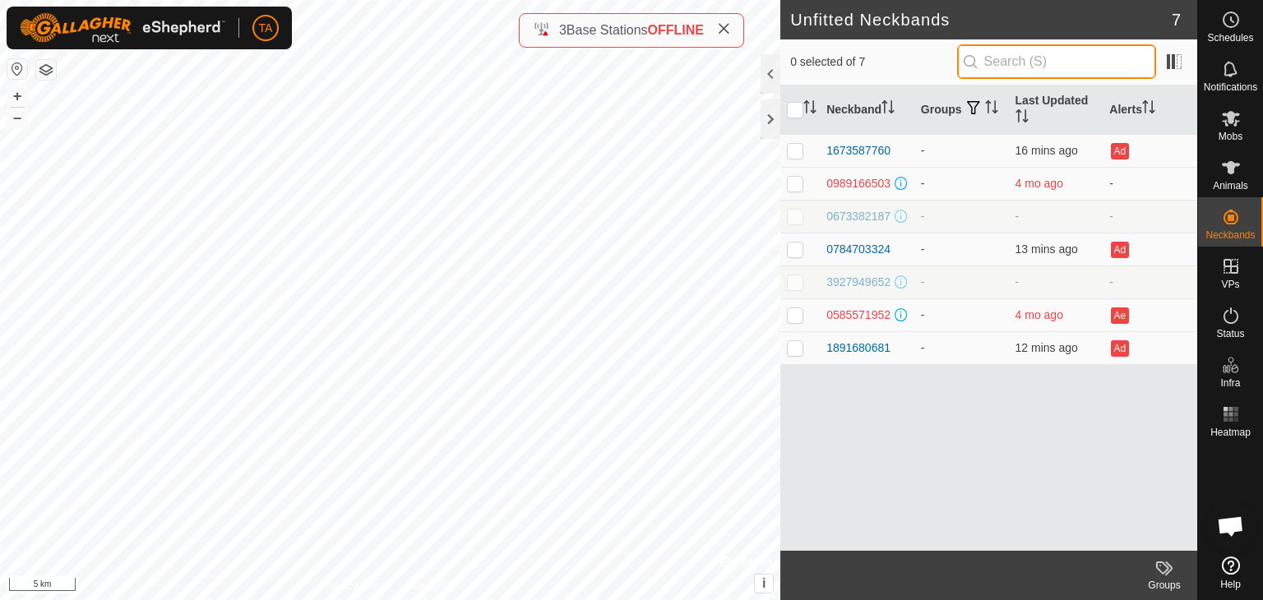
click at [1060, 57] on input "text" at bounding box center [1056, 61] width 199 height 35
paste input "989166503"
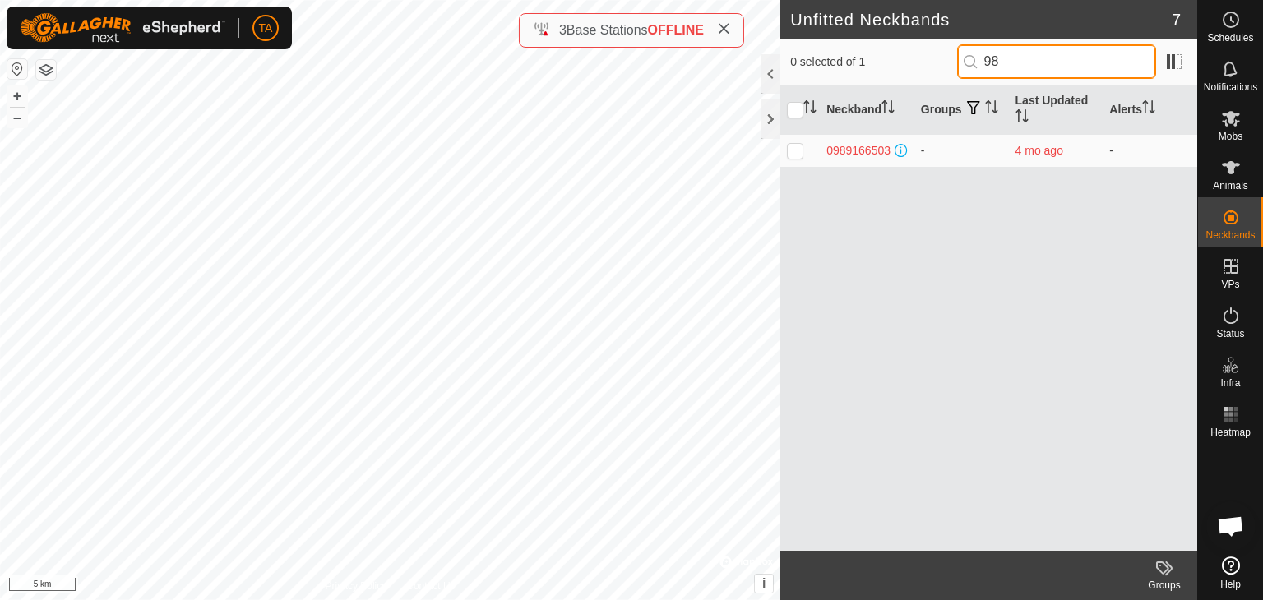
type input "9"
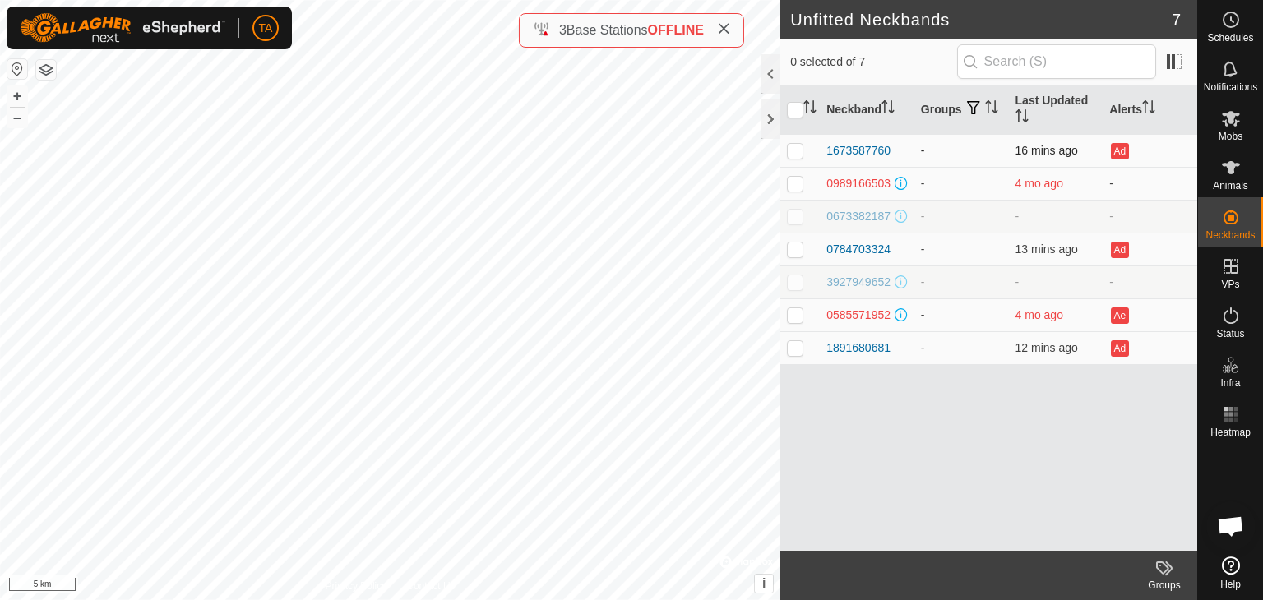
click at [793, 151] on p-checkbox at bounding box center [795, 150] width 16 height 13
checkbox input "true"
click at [798, 181] on p-checkbox at bounding box center [795, 183] width 16 height 13
checkbox input "true"
click at [793, 214] on p-checkbox at bounding box center [795, 216] width 16 height 13
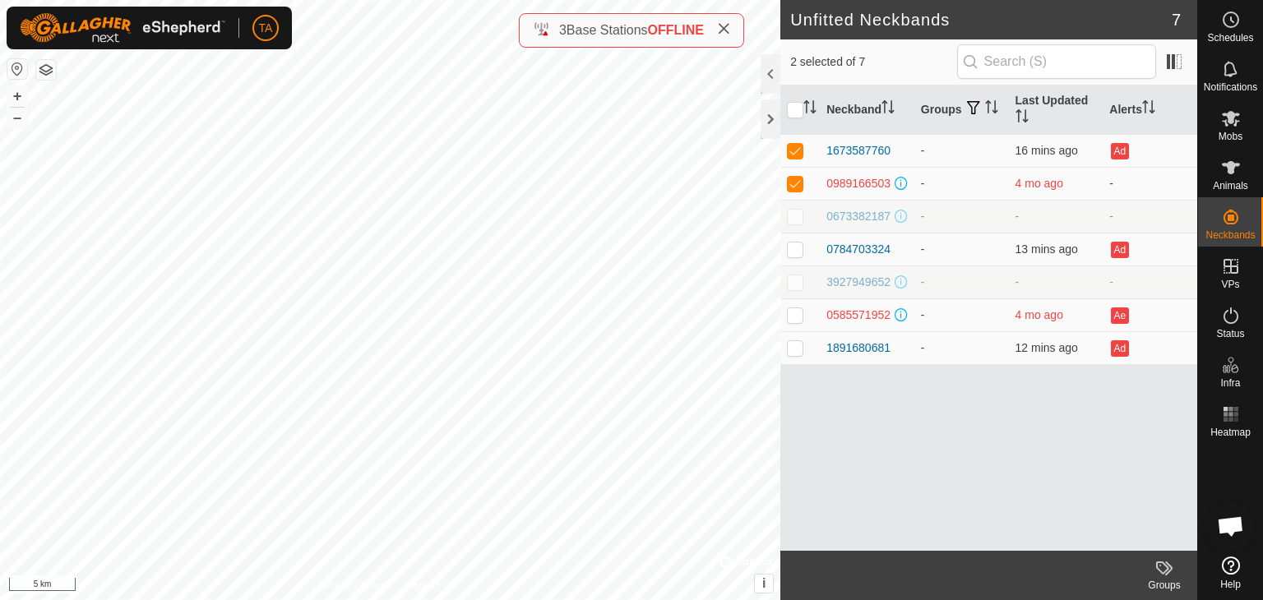
checkbox input "true"
click at [792, 253] on p-checkbox at bounding box center [795, 249] width 16 height 13
checkbox input "true"
click at [790, 287] on p-checkbox at bounding box center [795, 282] width 16 height 13
checkbox input "true"
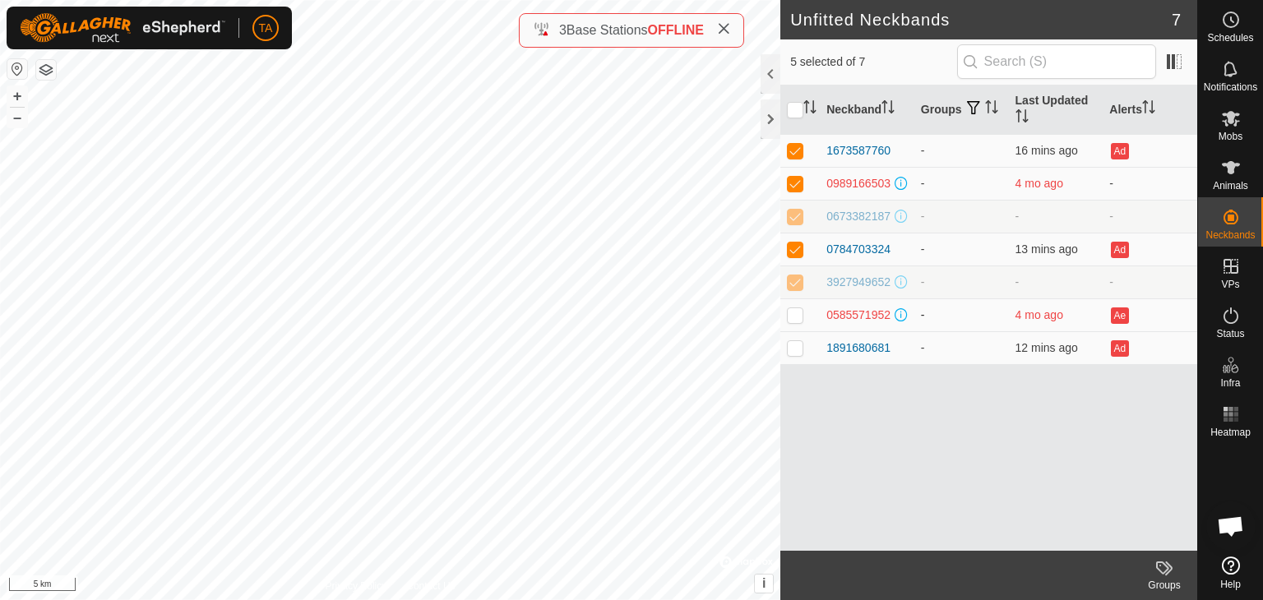
click at [793, 318] on p-checkbox at bounding box center [795, 314] width 16 height 13
checkbox input "true"
click at [793, 346] on p-checkbox at bounding box center [795, 347] width 16 height 13
checkbox input "true"
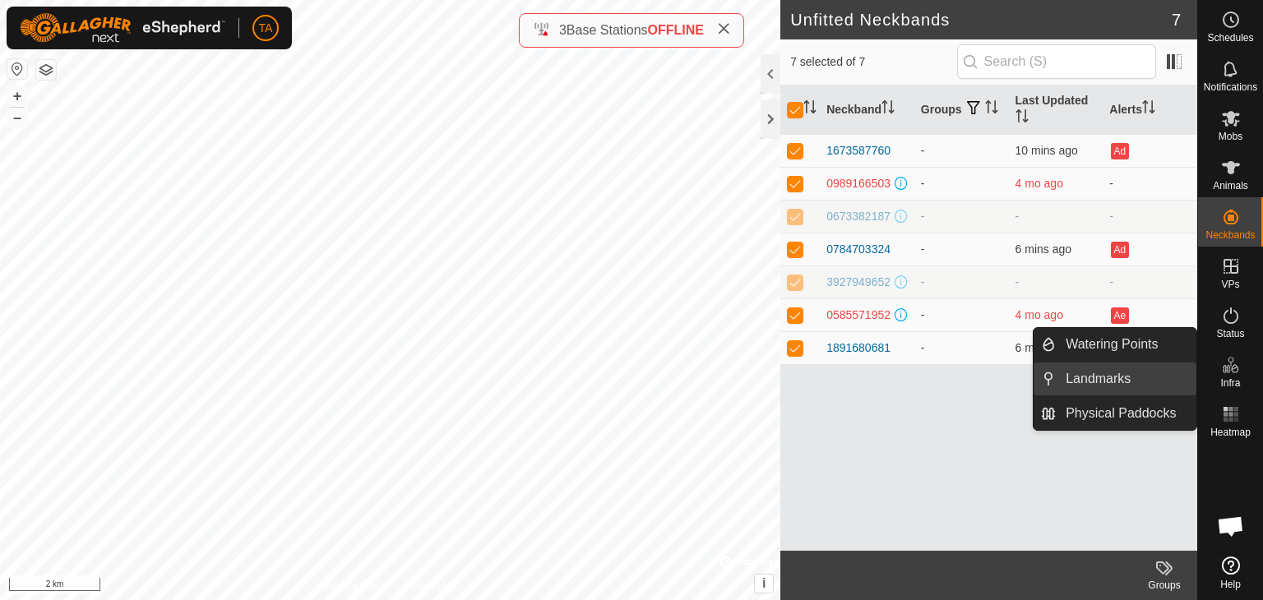
click at [1157, 364] on link "Landmarks" at bounding box center [1126, 379] width 141 height 33
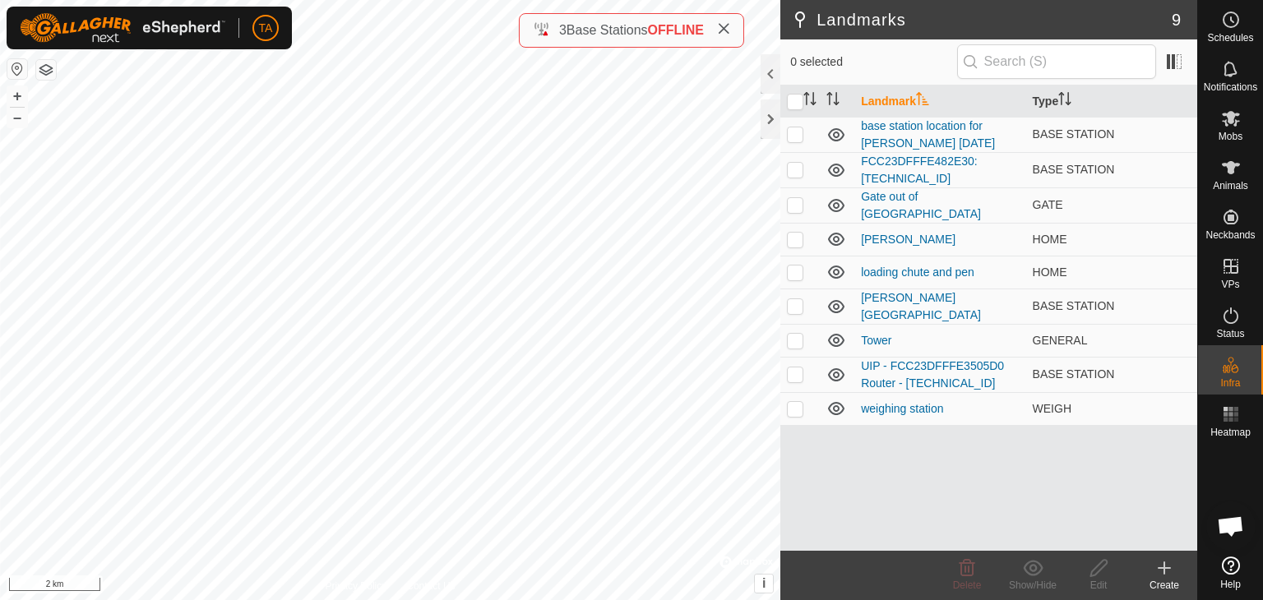
click at [1179, 582] on div "Create" at bounding box center [1165, 585] width 66 height 15
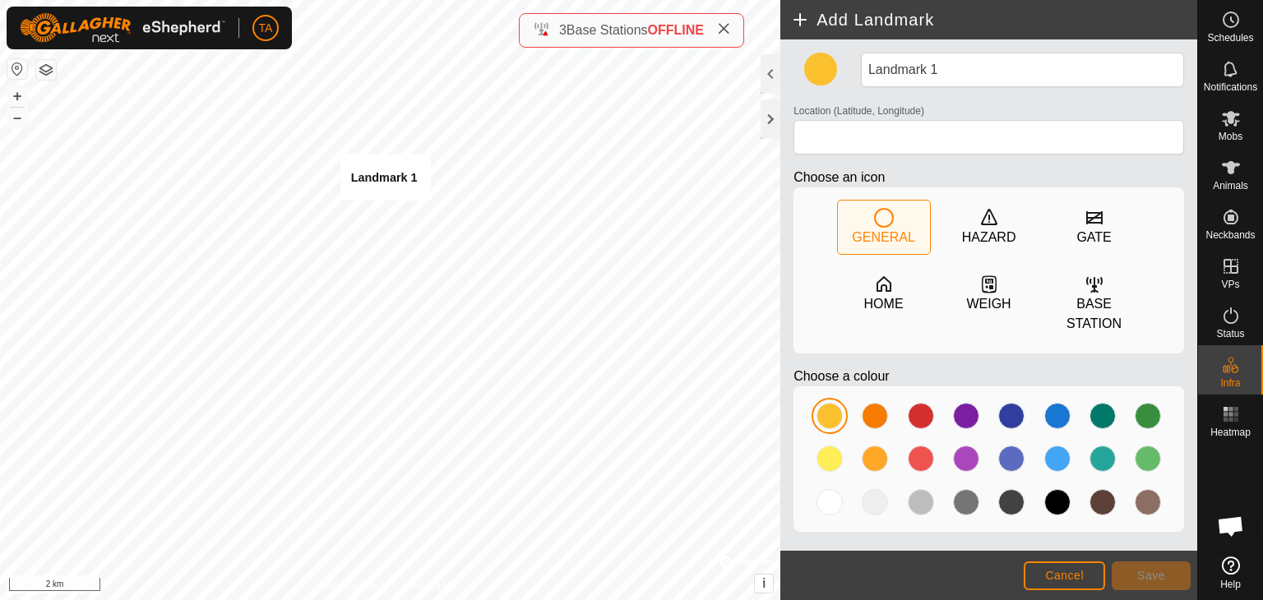
type input "49.178568, -120.083025"
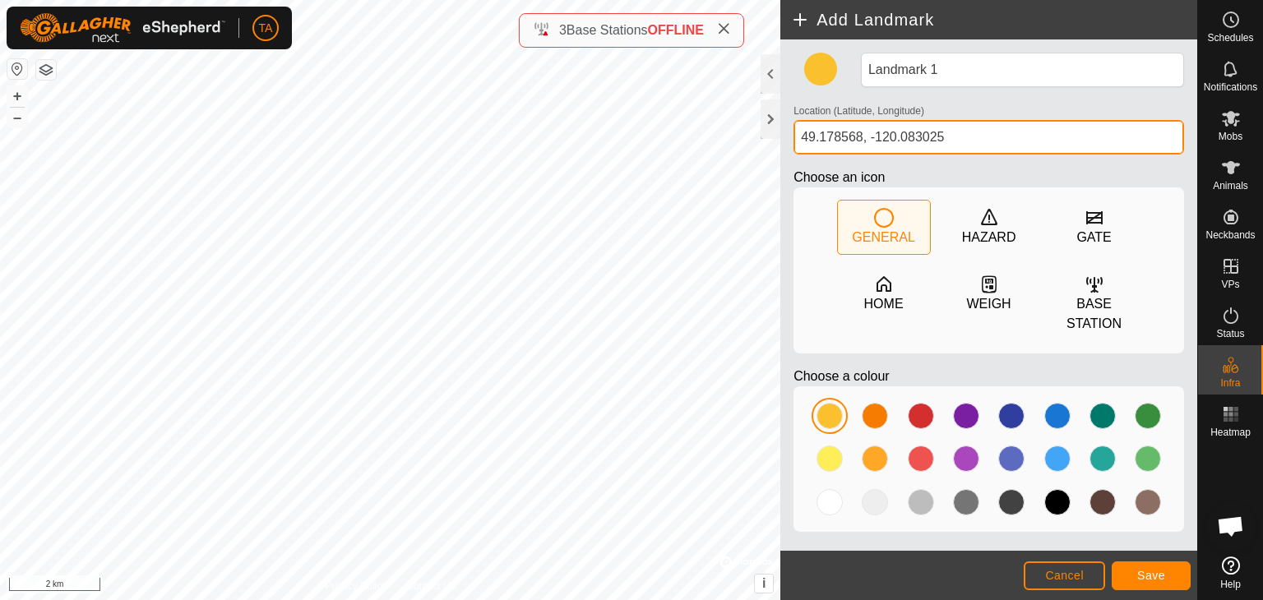
click at [775, 165] on div "Add Landmark Landmark 1 Location (Latitude, Longitude) [GEOGRAPHIC_DATA] Choose…" at bounding box center [599, 300] width 1198 height 600
click at [762, 155] on div "Add Landmark Landmark 1 Location (Latitude, Longitude) [GEOGRAPHIC_DATA] Choose…" at bounding box center [599, 300] width 1198 height 600
drag, startPoint x: 967, startPoint y: 134, endPoint x: 793, endPoint y: 128, distance: 174.5
click at [793, 128] on div "Location (Latitude, Longitude) [GEOGRAPHIC_DATA]" at bounding box center [989, 127] width 404 height 54
